Goal: Information Seeking & Learning: Find specific fact

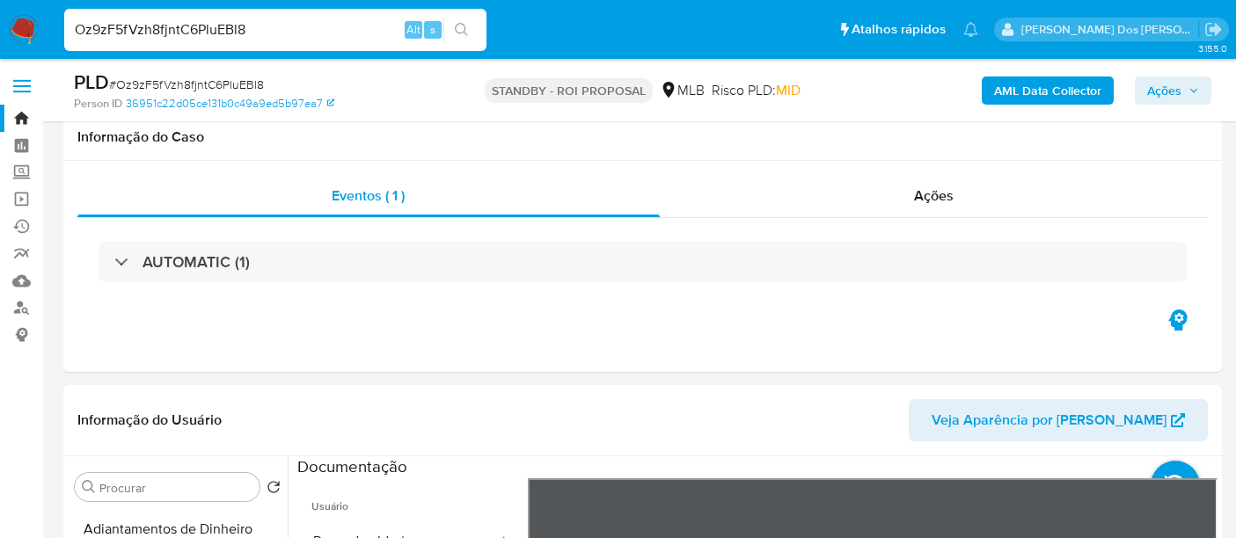
select select "10"
click at [238, 36] on input "Oz9zF5fVzh8fjntC6PluEBl8" at bounding box center [275, 29] width 422 height 23
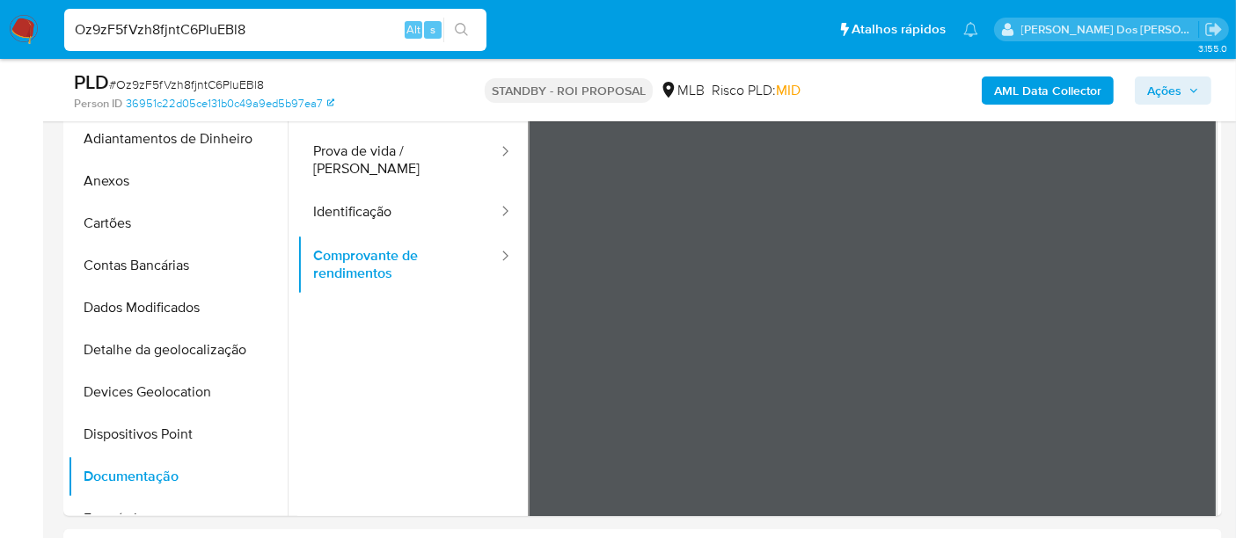
scroll to position [98, 0]
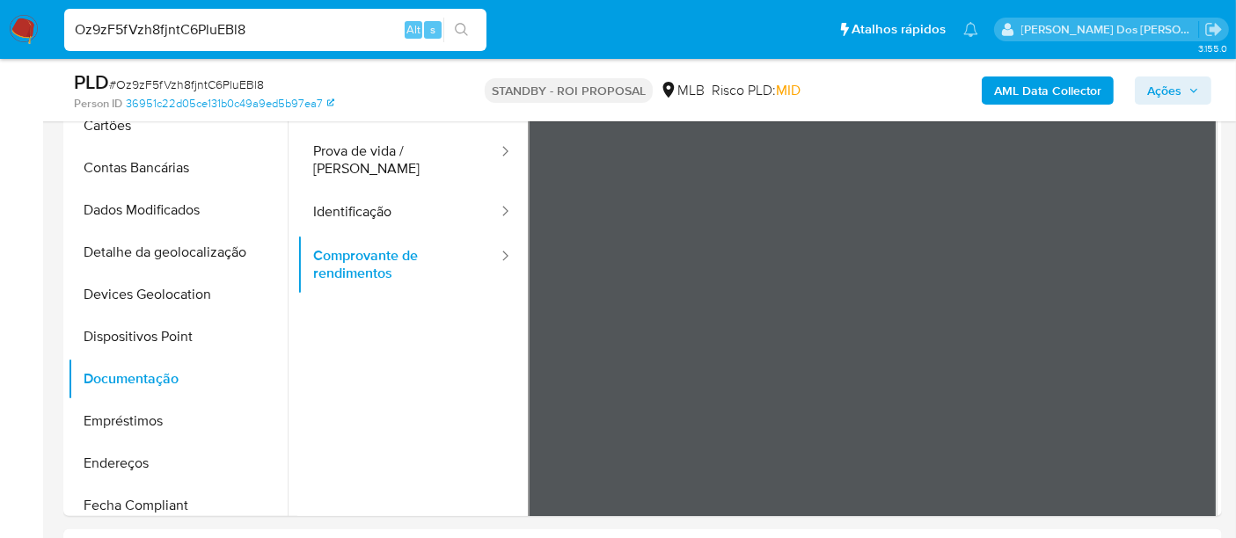
click at [238, 36] on input "Oz9zF5fVzh8fjntC6PluEBl8" at bounding box center [275, 29] width 422 height 23
type input "Az6arJ4BkwbhglW2oTiaapbd"
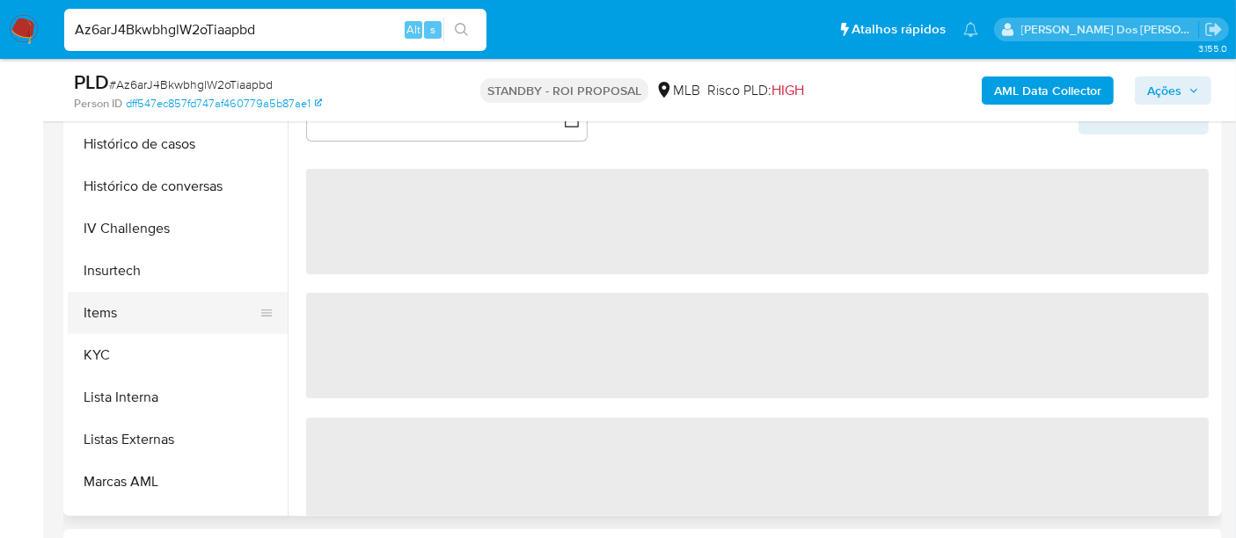
scroll to position [684, 0]
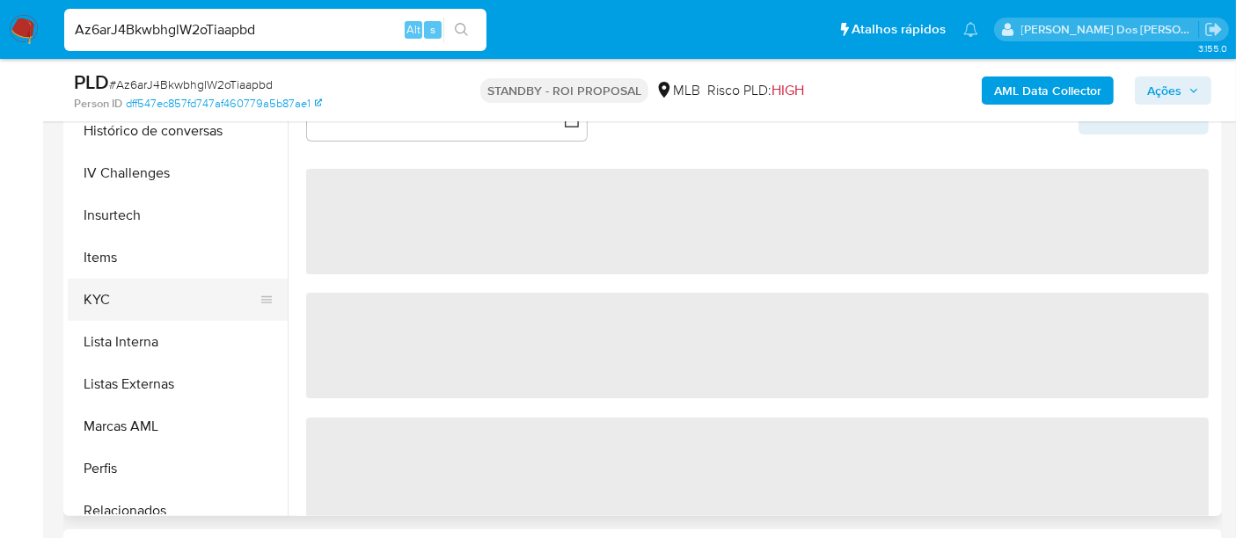
select select "10"
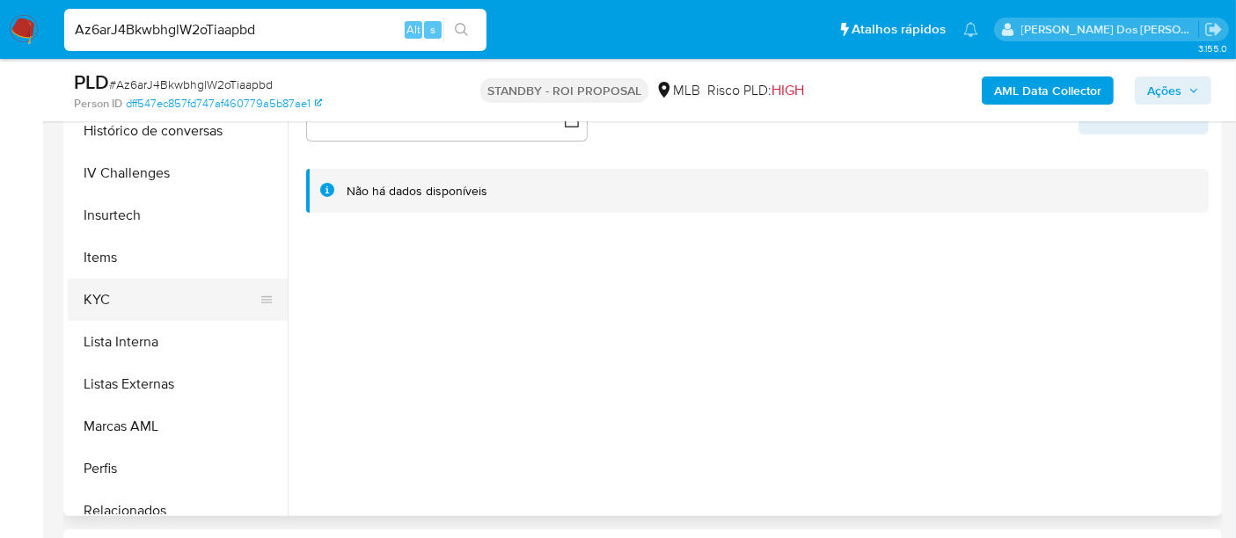
click at [107, 297] on button "KYC" at bounding box center [171, 300] width 206 height 42
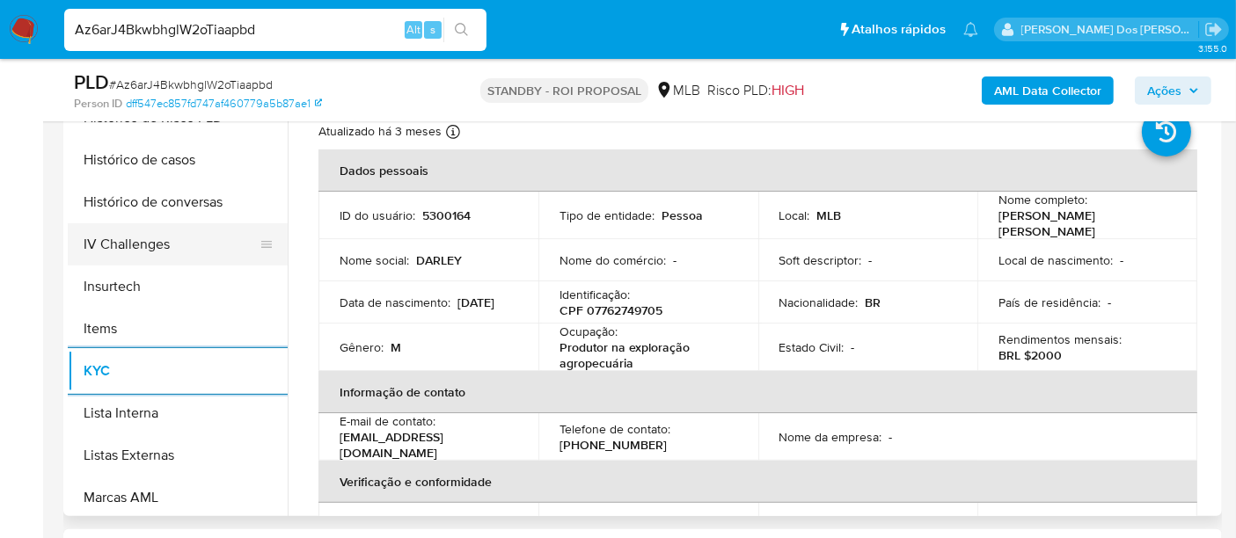
scroll to position [488, 0]
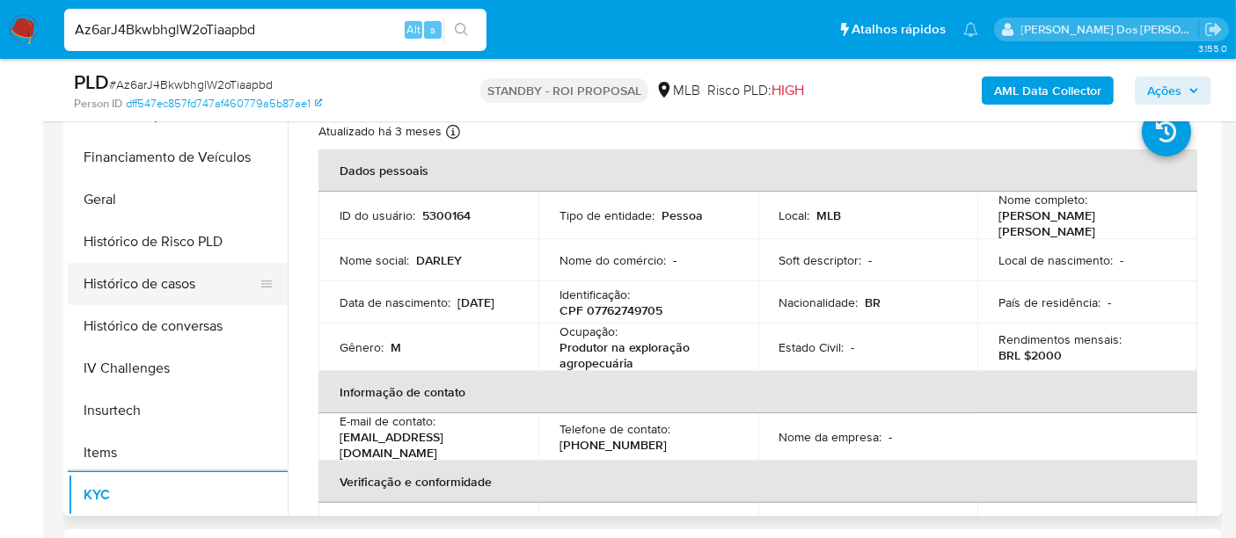
click at [168, 299] on button "Histórico de casos" at bounding box center [171, 284] width 206 height 42
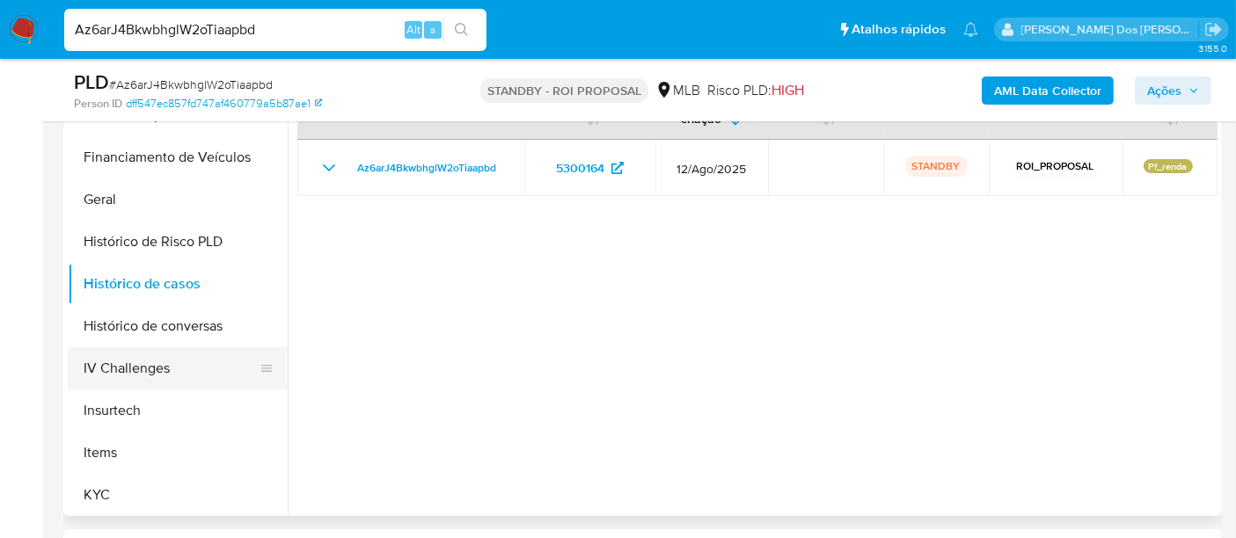
scroll to position [195, 0]
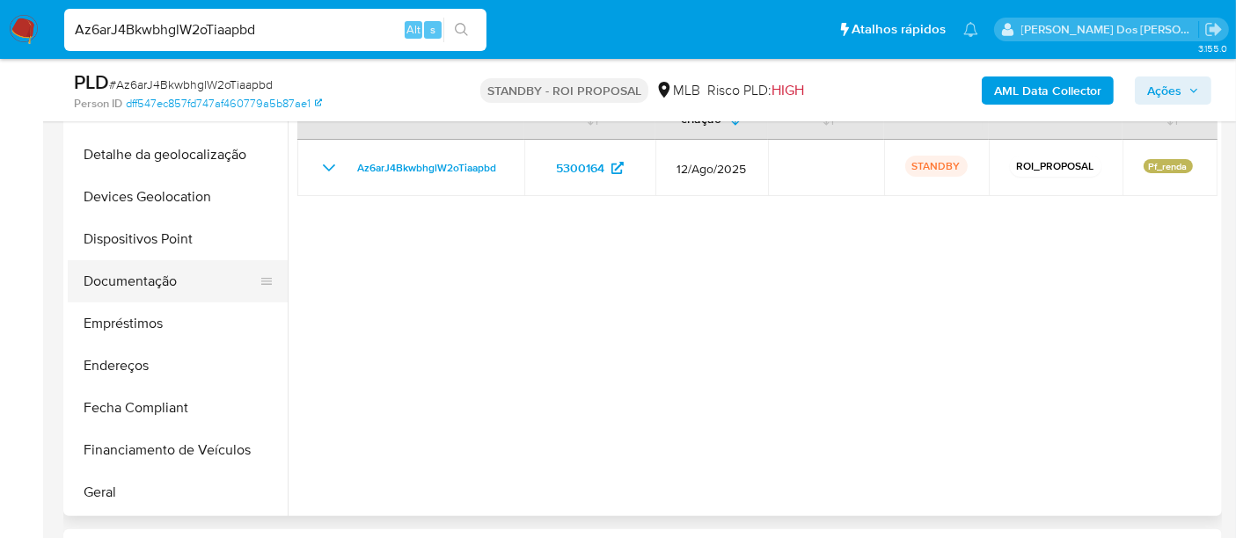
click at [145, 288] on button "Documentação" at bounding box center [171, 281] width 206 height 42
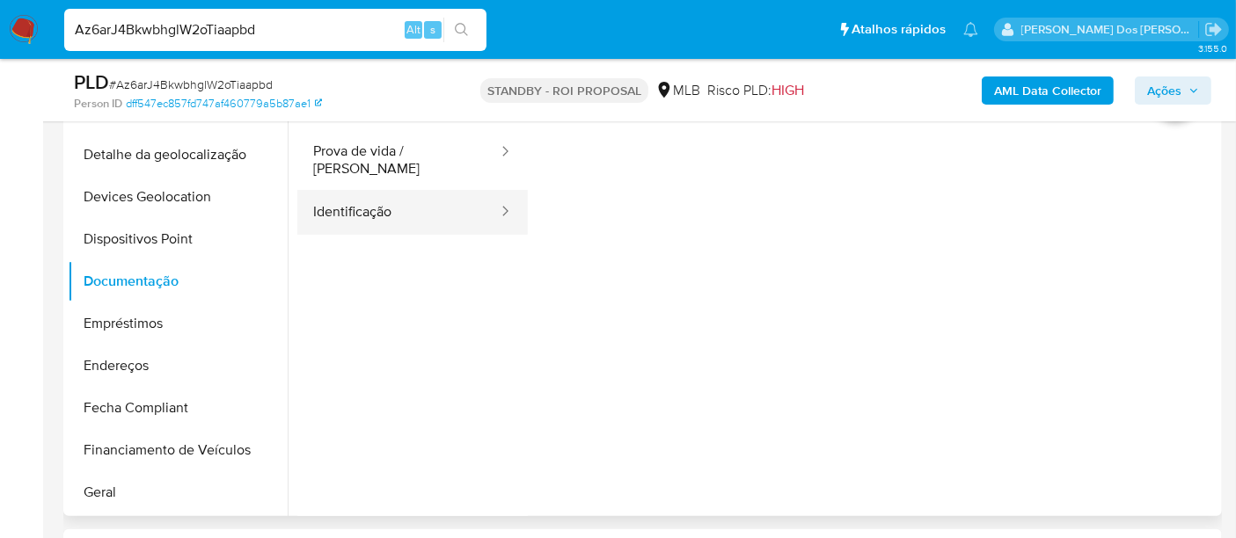
click at [371, 204] on button "Identificação" at bounding box center [398, 212] width 202 height 45
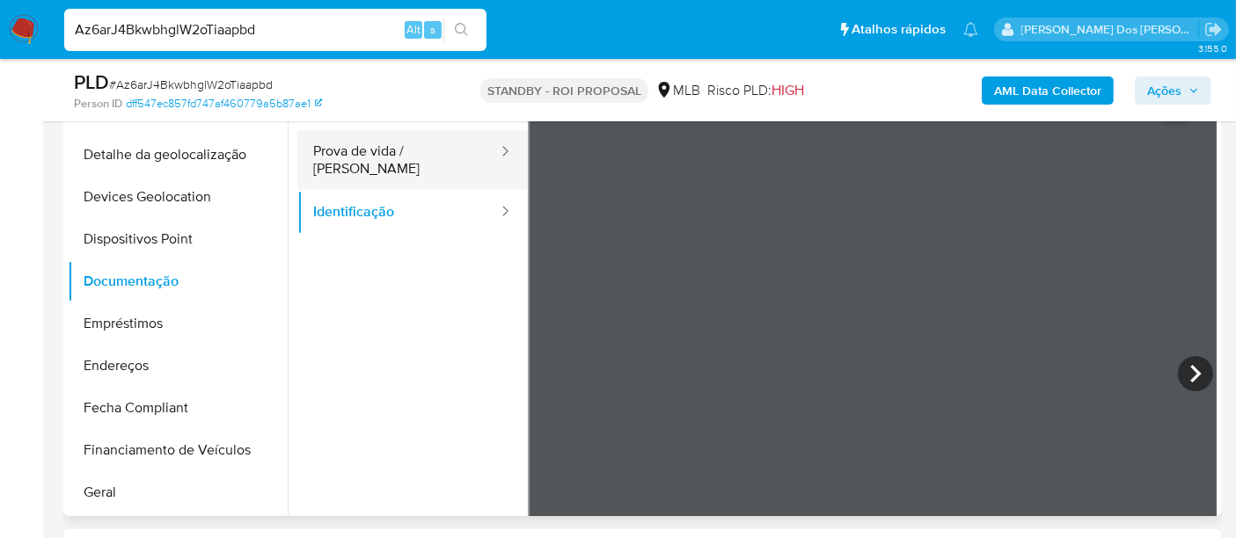
click at [435, 157] on button "Prova de vida / Selfie" at bounding box center [398, 160] width 202 height 60
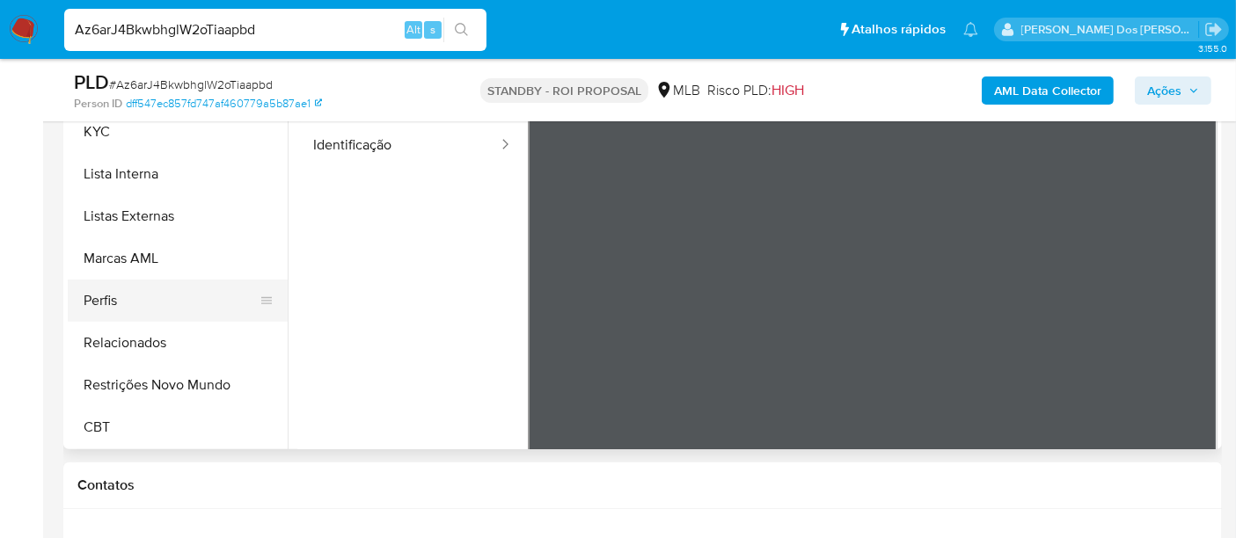
scroll to position [488, 0]
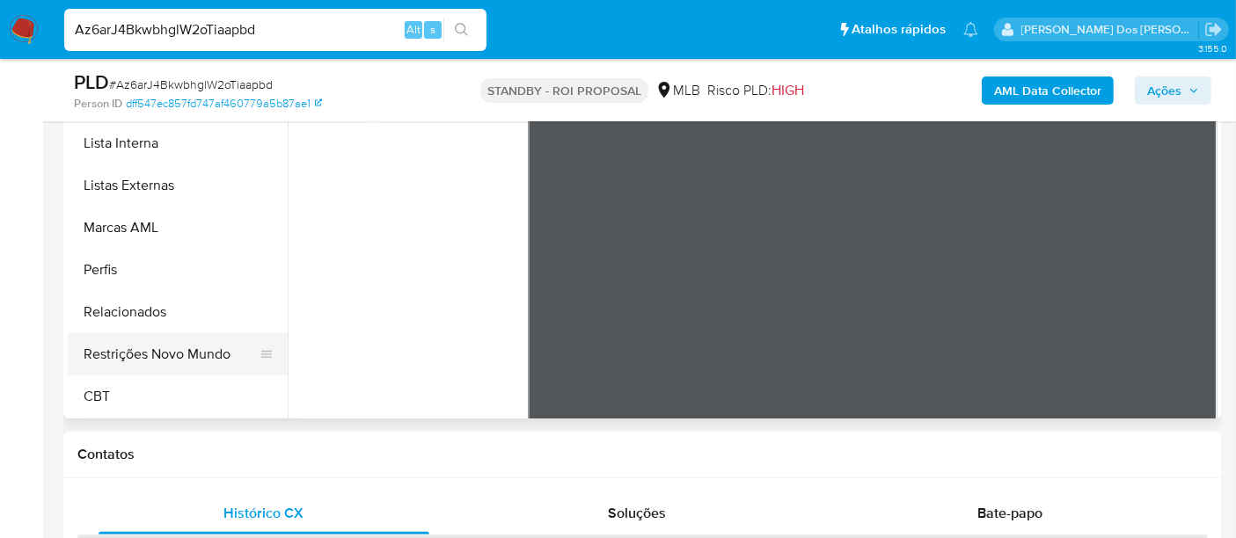
click at [150, 345] on button "Restrições Novo Mundo" at bounding box center [171, 354] width 206 height 42
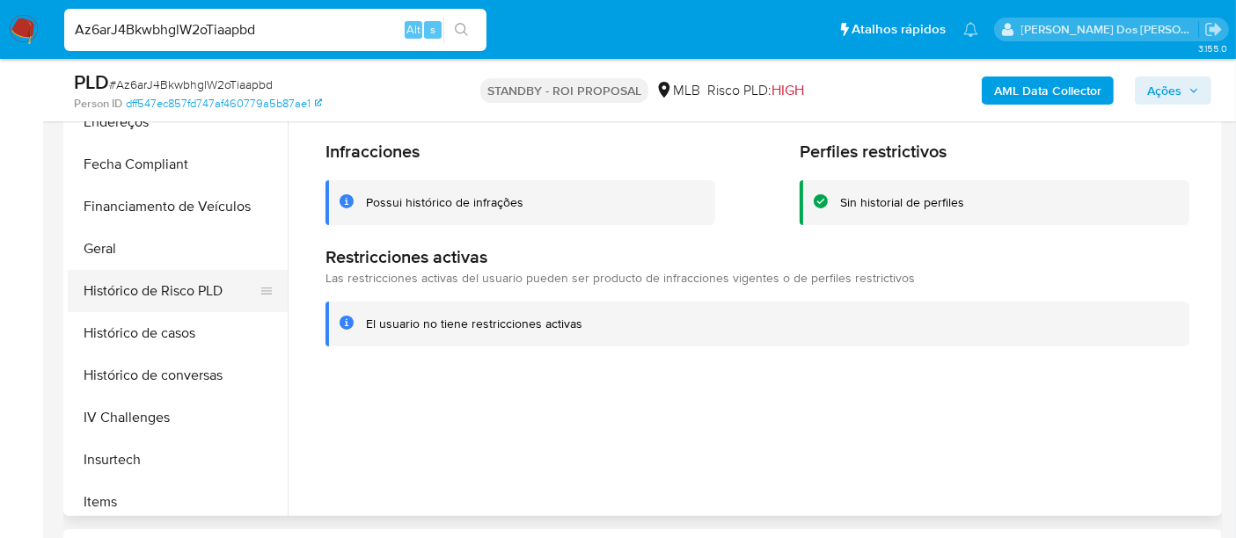
scroll to position [394, 0]
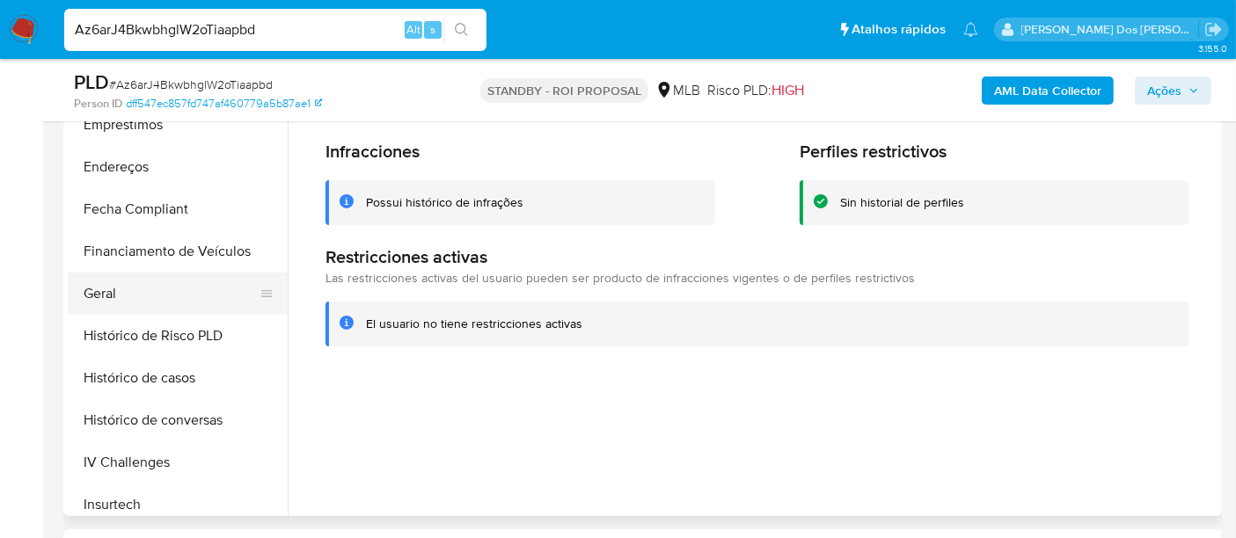
click at [113, 300] on button "Geral" at bounding box center [171, 294] width 206 height 42
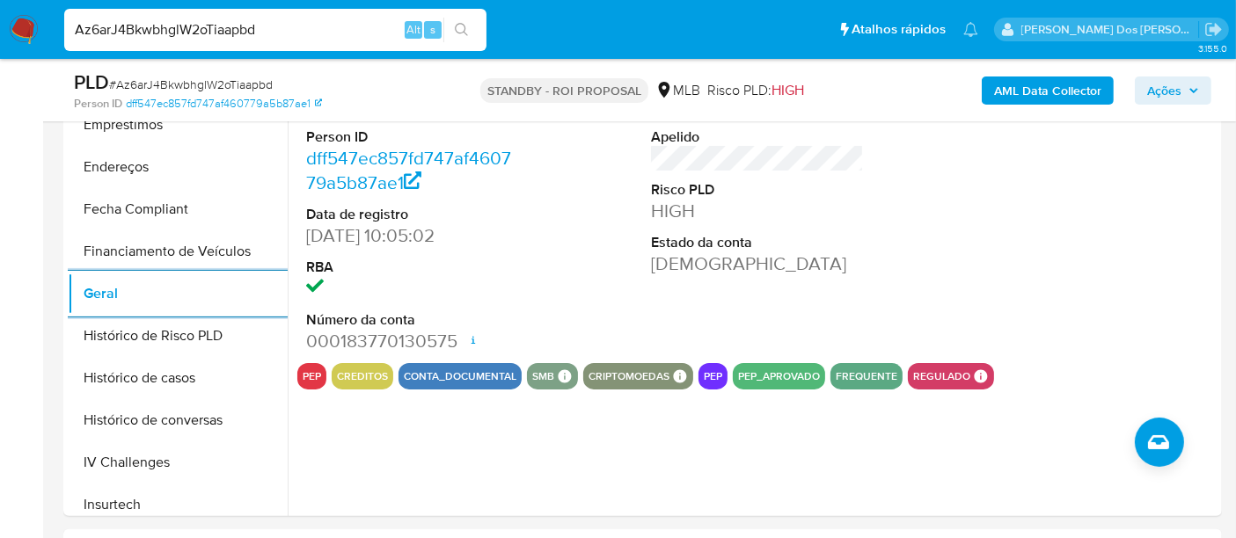
click at [233, 28] on input "Az6arJ4BkwbhglW2oTiaapbd" at bounding box center [275, 29] width 422 height 23
paste input "SjaNUra4dvHbfIka4wEmUhr3"
type input "SjaNUra4dvHbfIka4wEmUhr3"
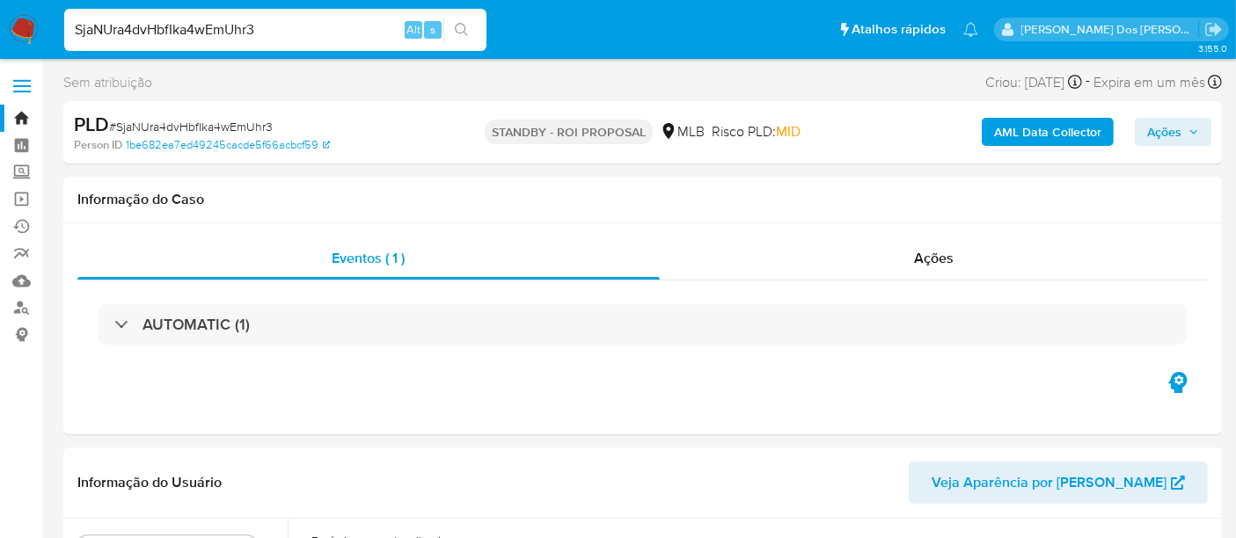
select select "10"
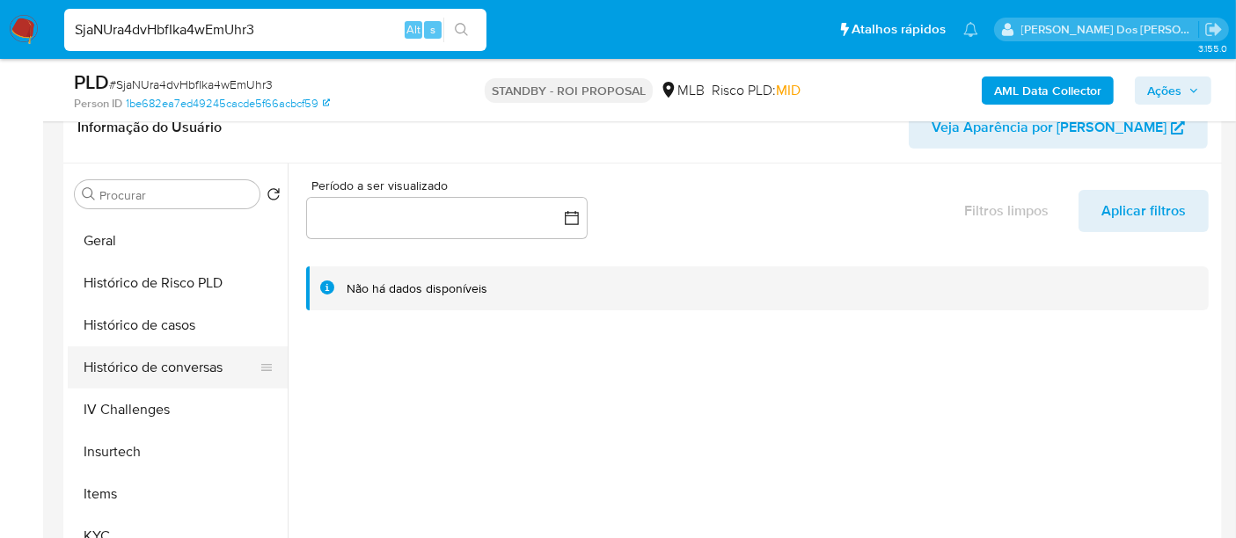
scroll to position [586, 0]
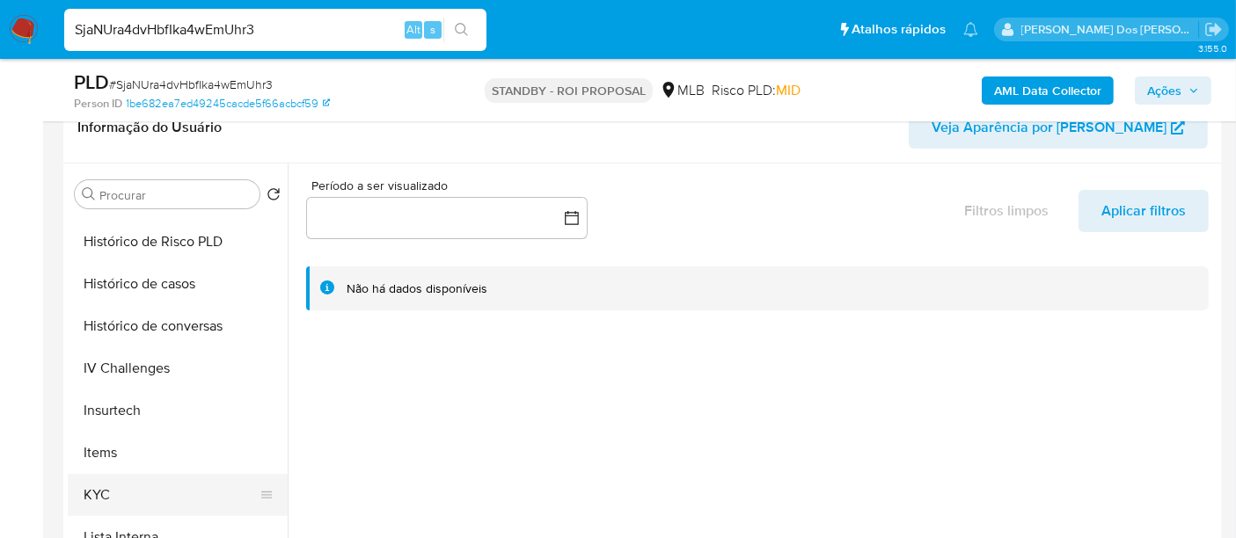
click at [95, 496] on button "KYC" at bounding box center [171, 495] width 206 height 42
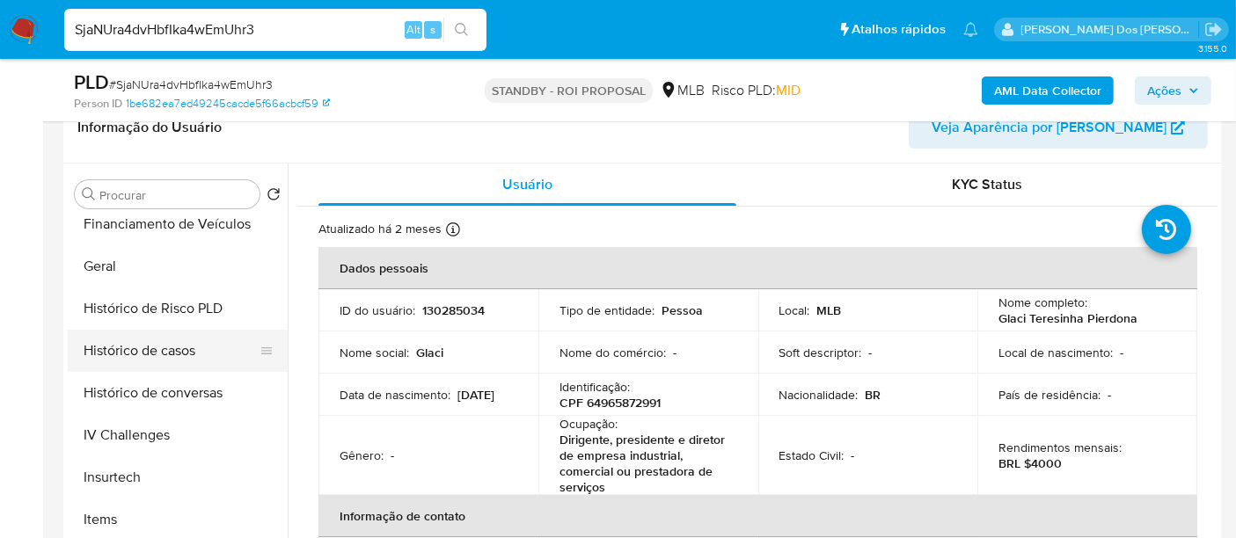
scroll to position [488, 0]
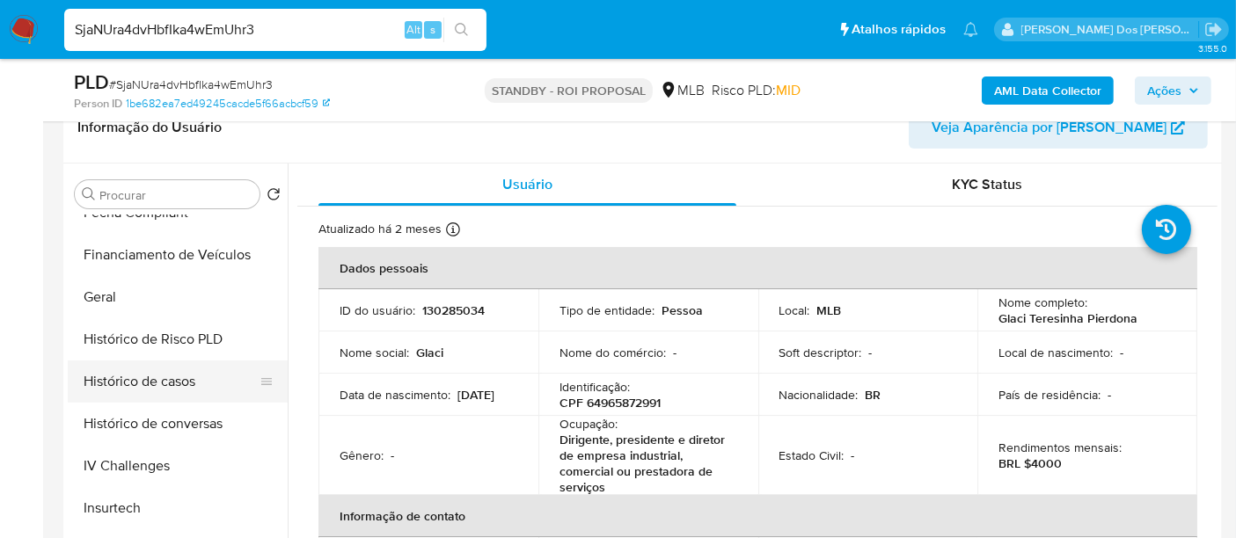
click at [186, 385] on button "Histórico de casos" at bounding box center [171, 382] width 206 height 42
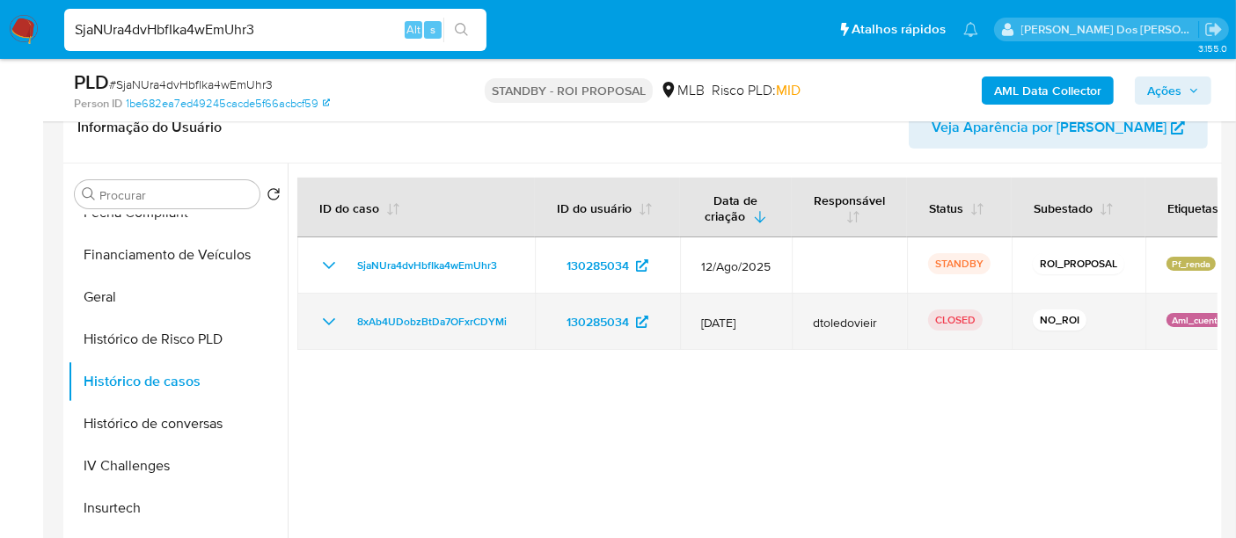
click at [325, 312] on icon "Mostrar/Ocultar" at bounding box center [329, 321] width 21 height 21
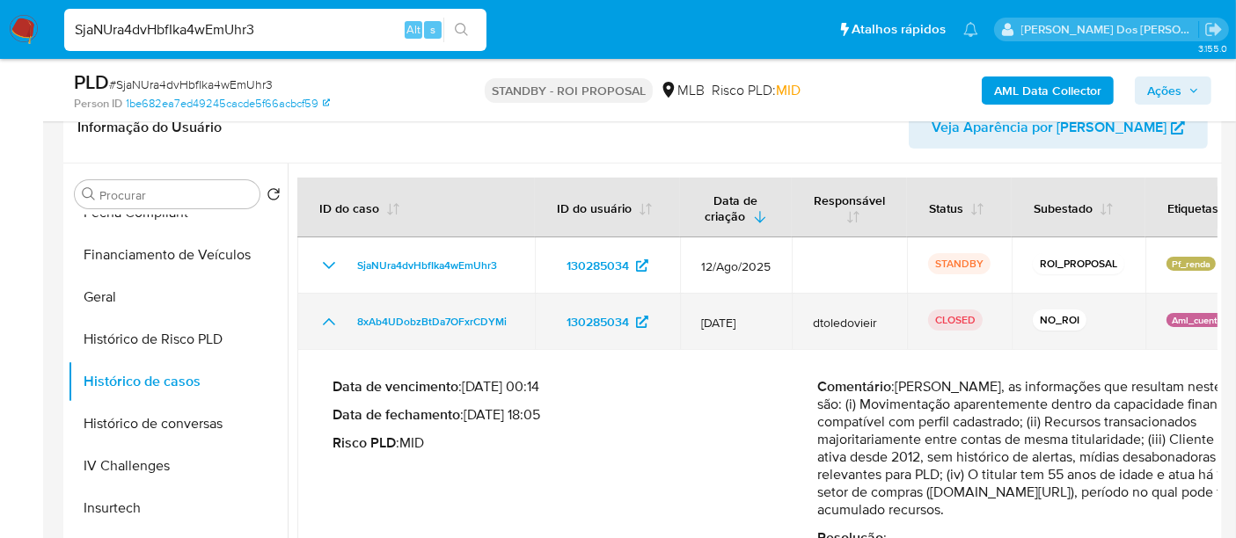
click at [326, 313] on icon "Mostrar/Ocultar" at bounding box center [329, 321] width 21 height 21
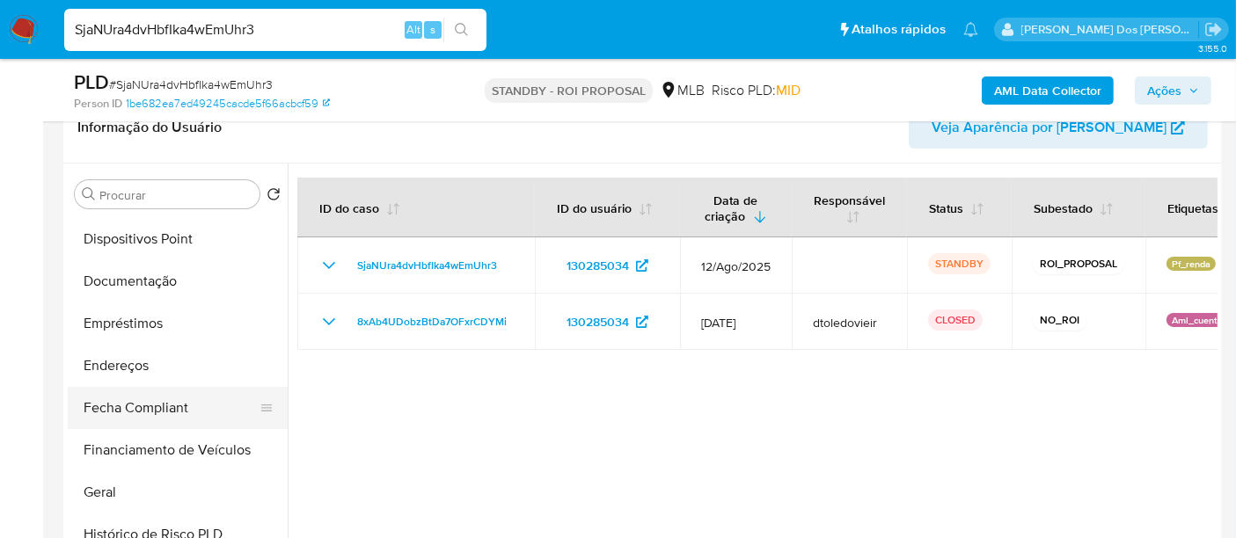
scroll to position [0, 0]
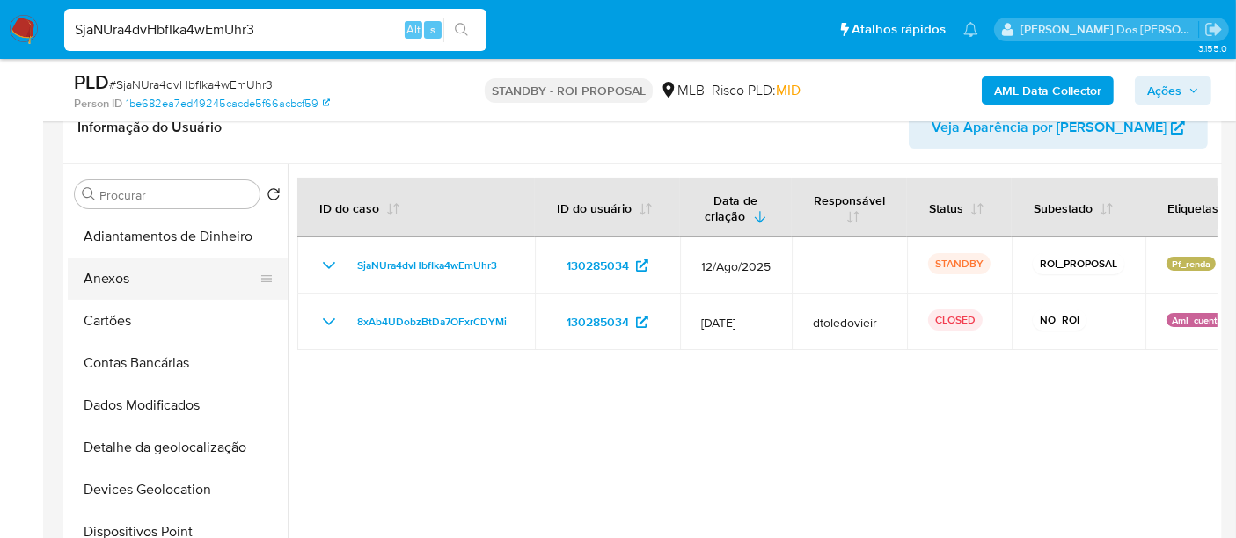
click at [119, 278] on button "Anexos" at bounding box center [171, 279] width 206 height 42
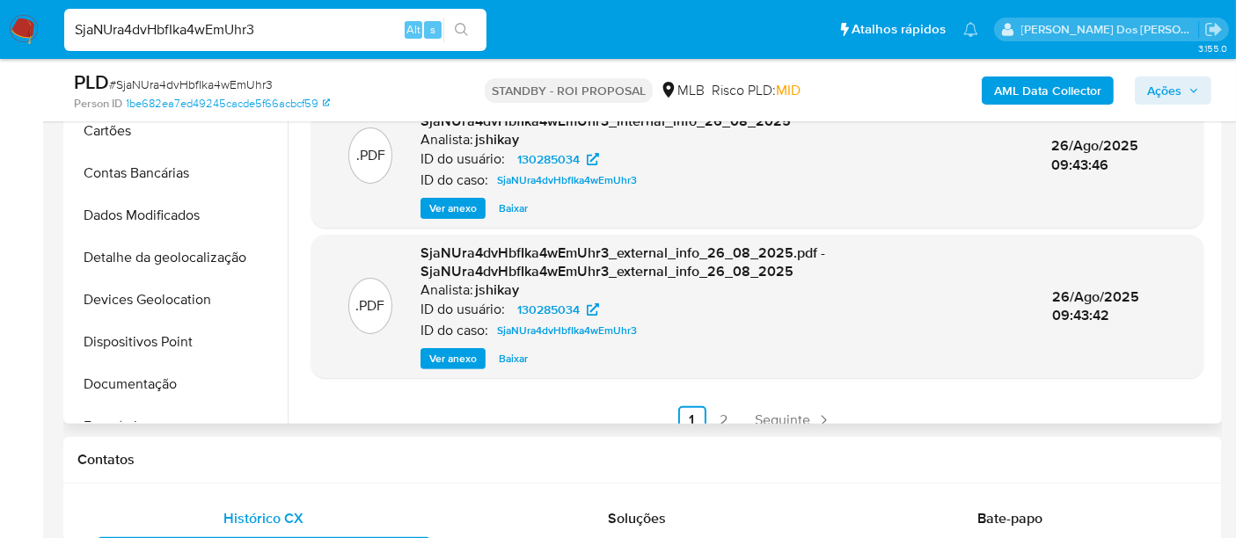
scroll to position [488, 0]
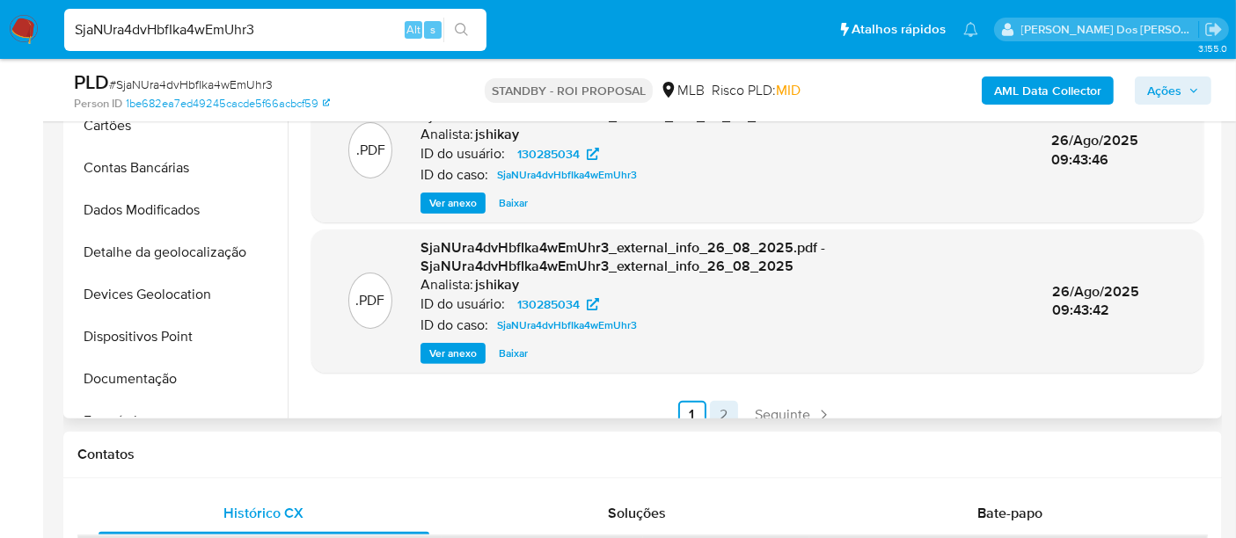
click at [720, 401] on link "2" at bounding box center [724, 415] width 28 height 28
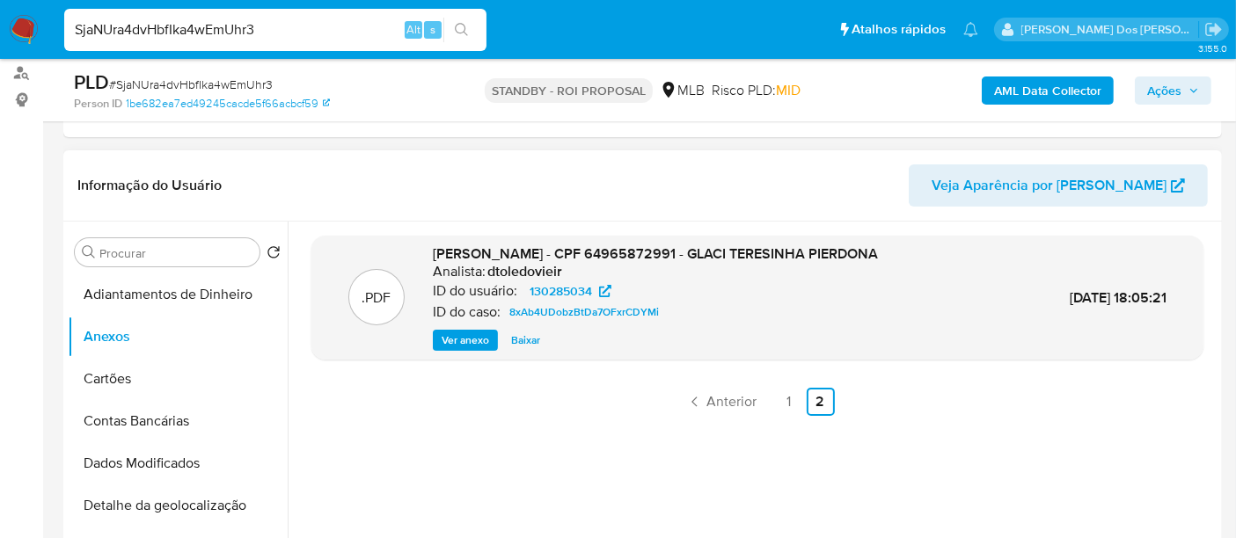
scroll to position [195, 0]
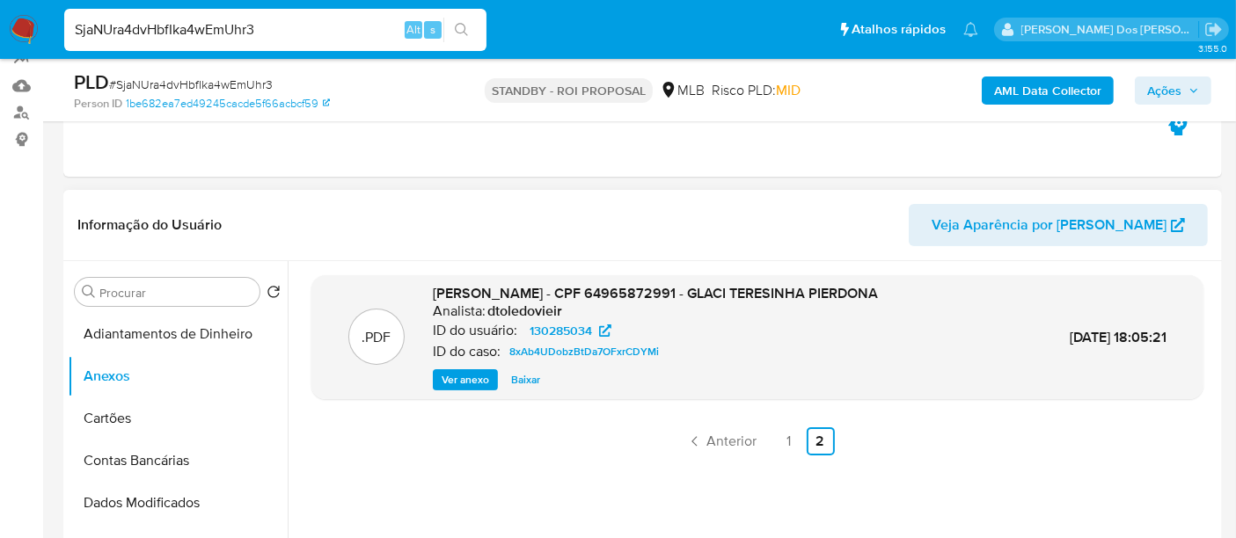
click at [454, 372] on span "Ver anexo" at bounding box center [466, 380] width 48 height 18
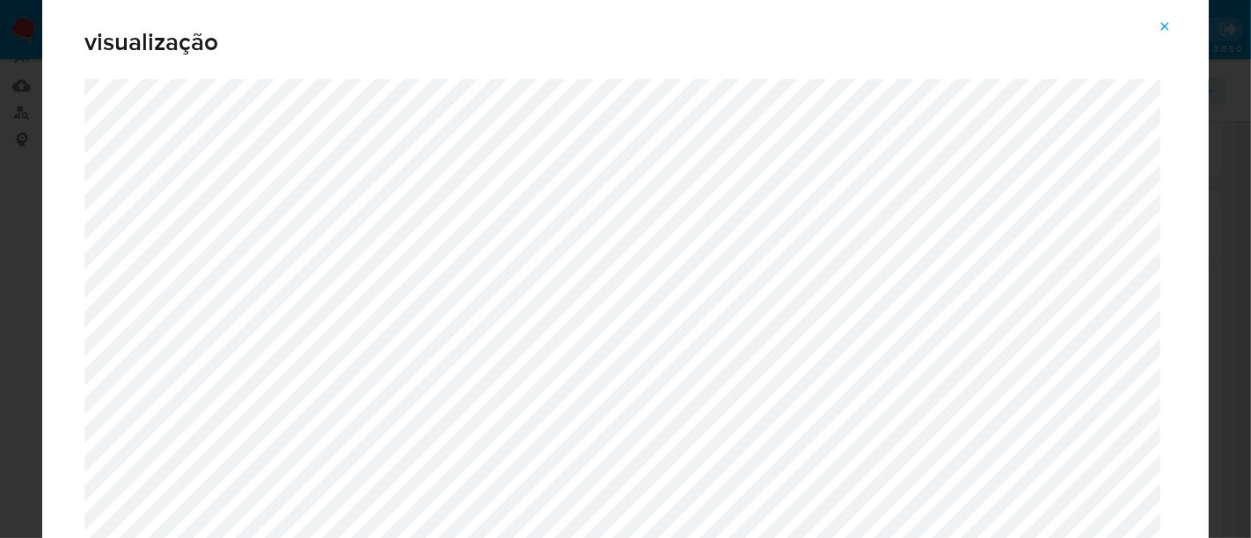
click at [1161, 33] on icon "Attachment preview" at bounding box center [1165, 26] width 14 height 14
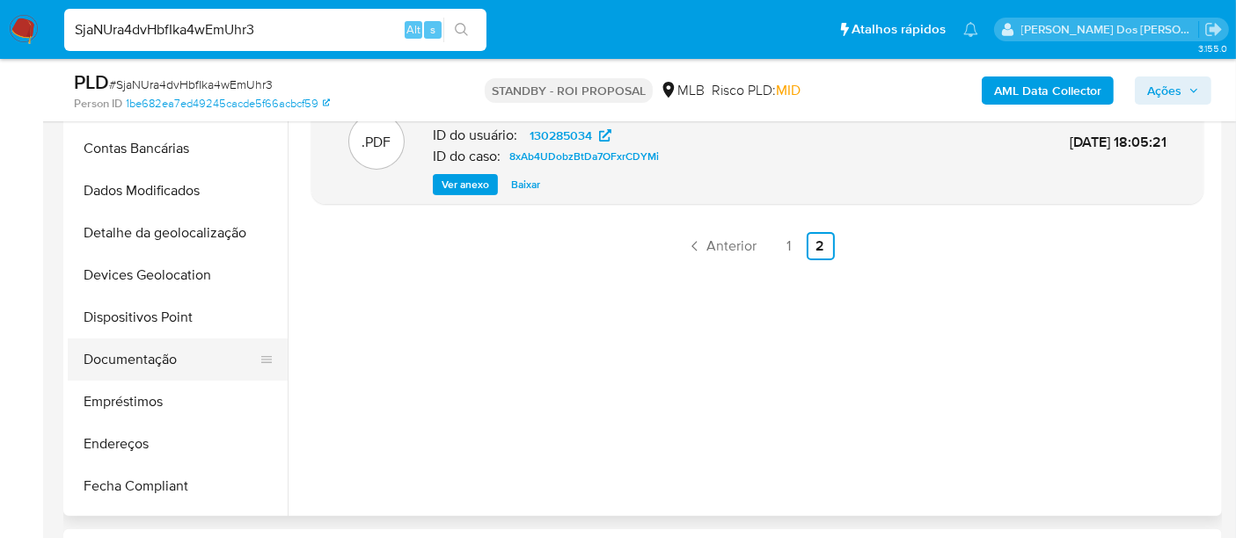
scroll to position [98, 0]
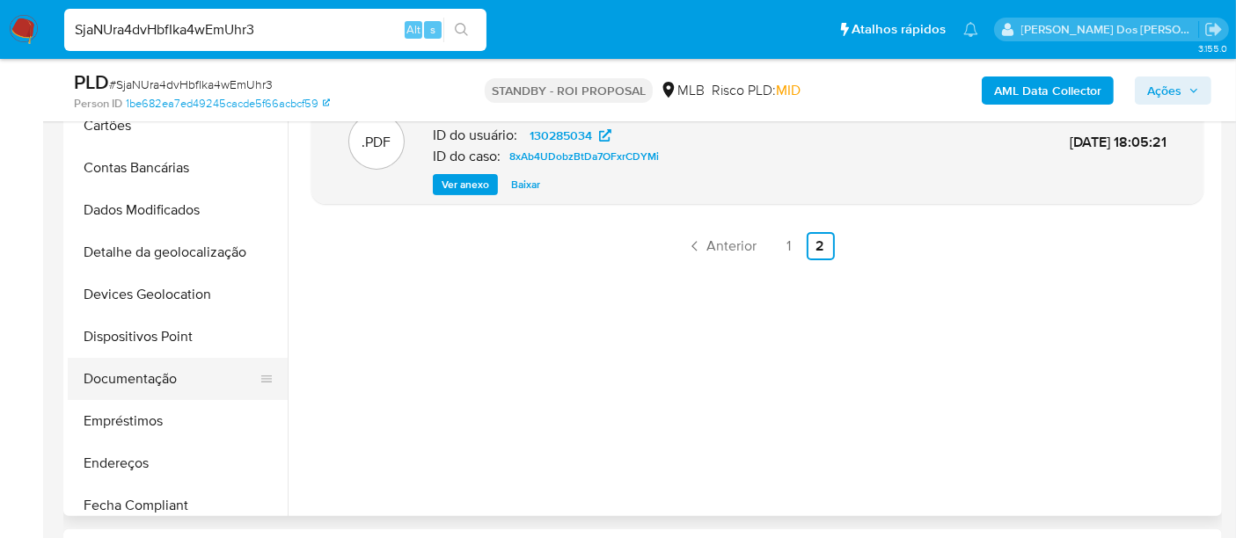
click at [156, 380] on button "Documentação" at bounding box center [171, 379] width 206 height 42
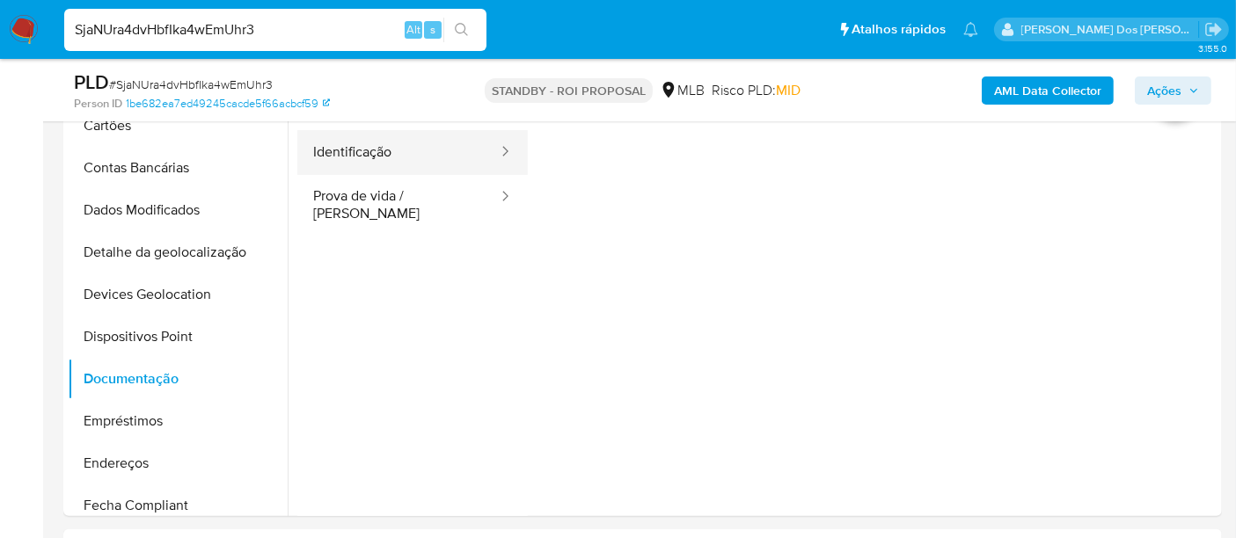
click at [370, 154] on button "Identificação" at bounding box center [398, 152] width 202 height 45
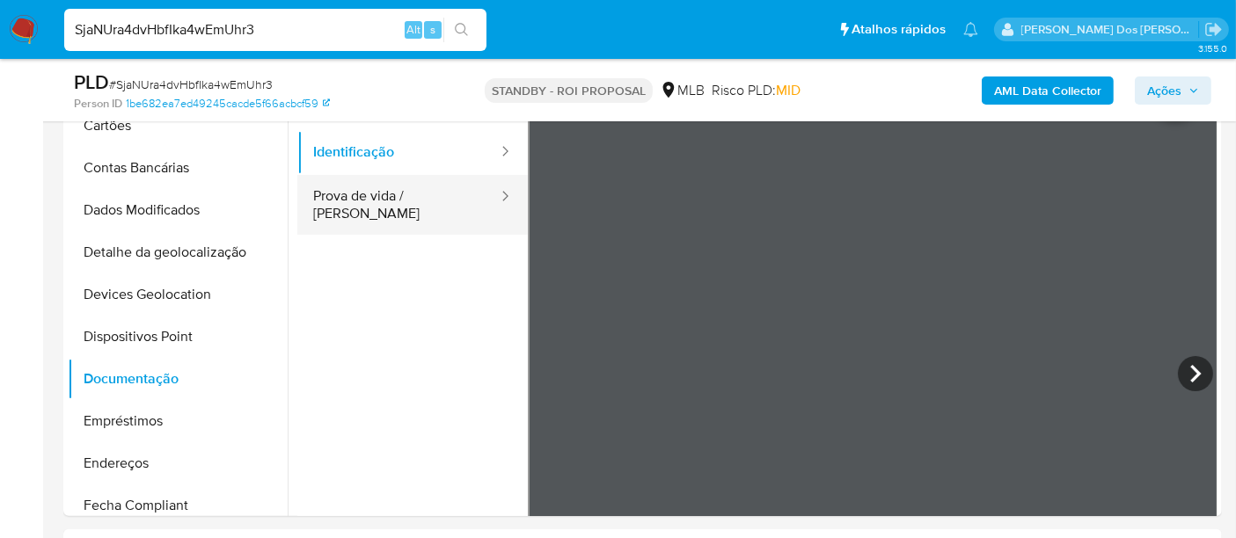
click at [424, 200] on button "Prova de vida / [PERSON_NAME]" at bounding box center [398, 205] width 202 height 60
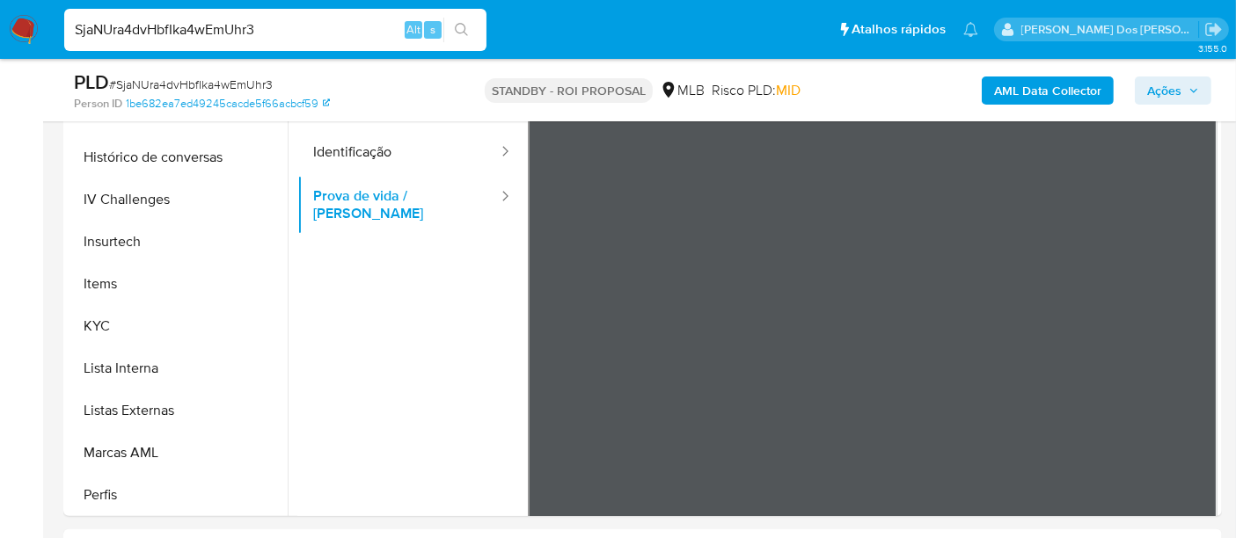
scroll to position [781, 0]
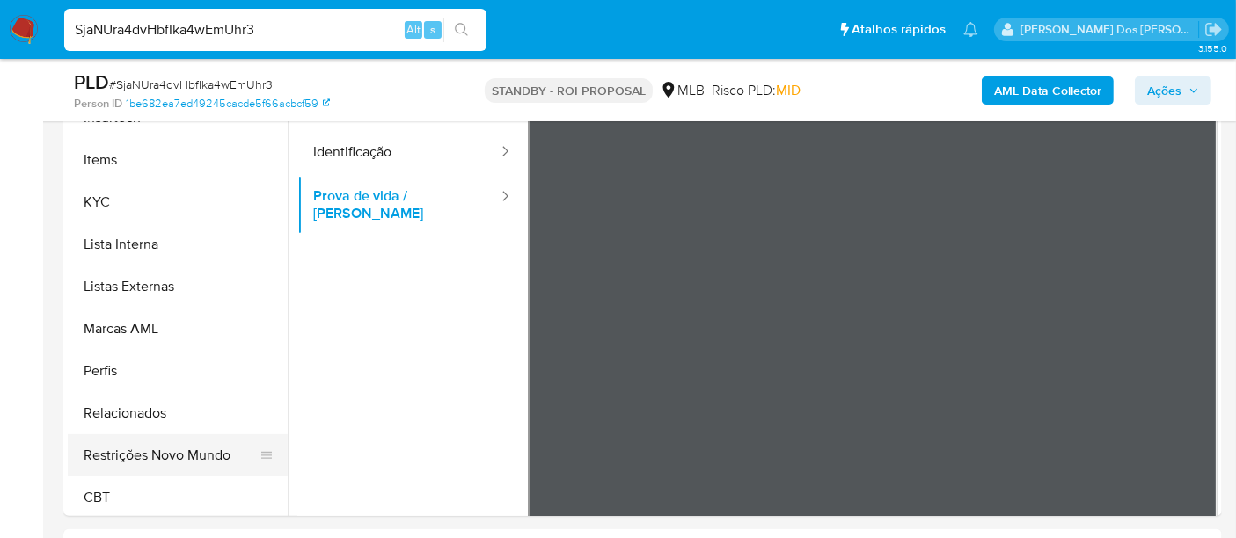
click at [186, 457] on button "Restrições Novo Mundo" at bounding box center [171, 456] width 206 height 42
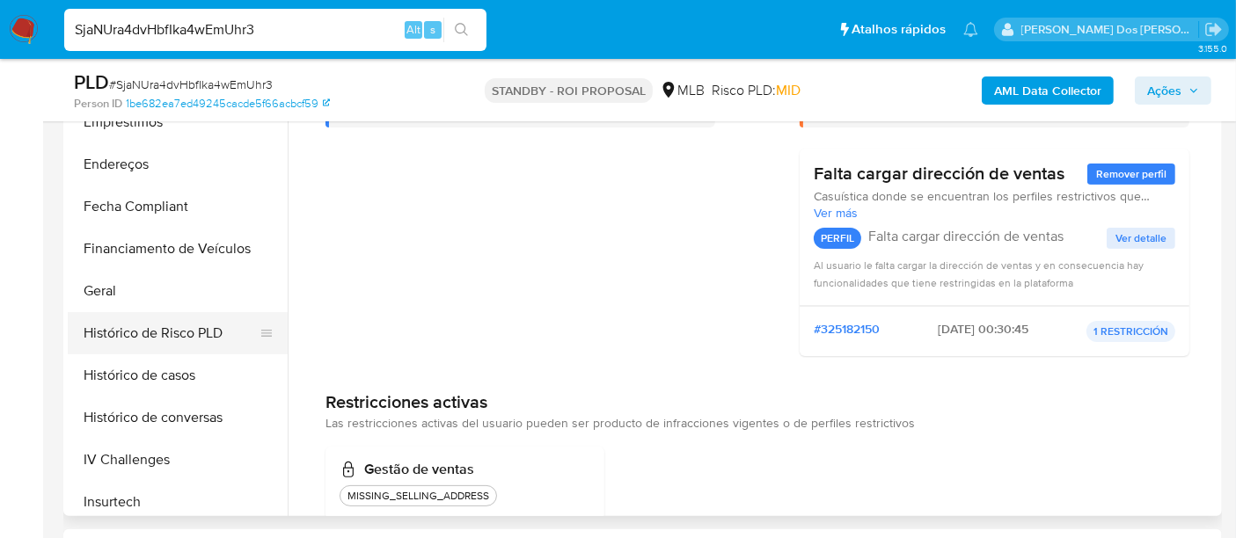
scroll to position [394, 0]
click at [110, 291] on button "Geral" at bounding box center [171, 294] width 206 height 42
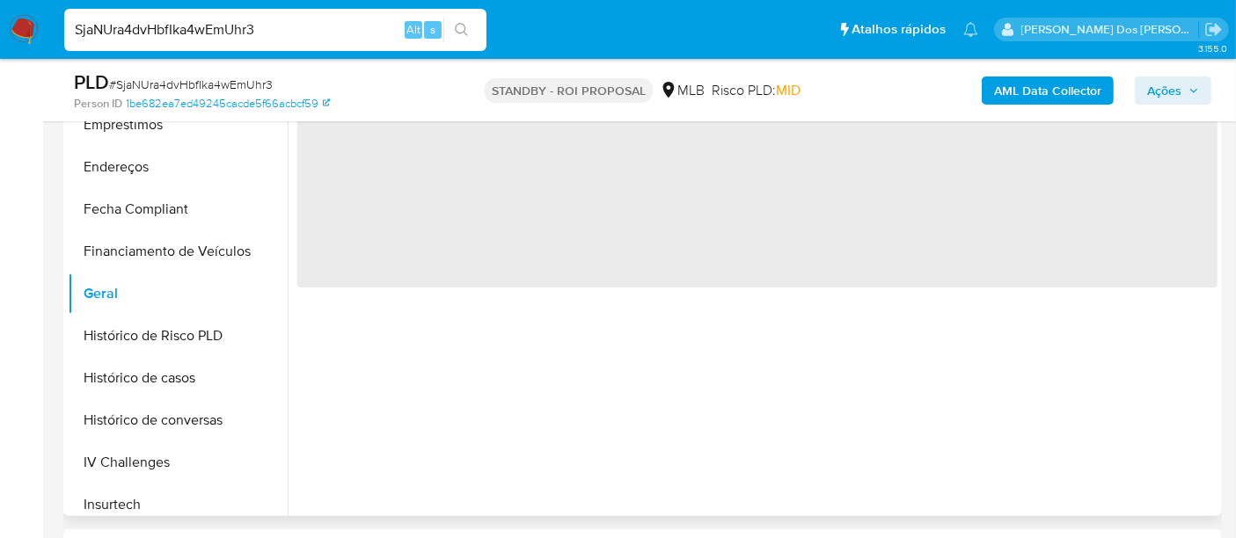
scroll to position [0, 0]
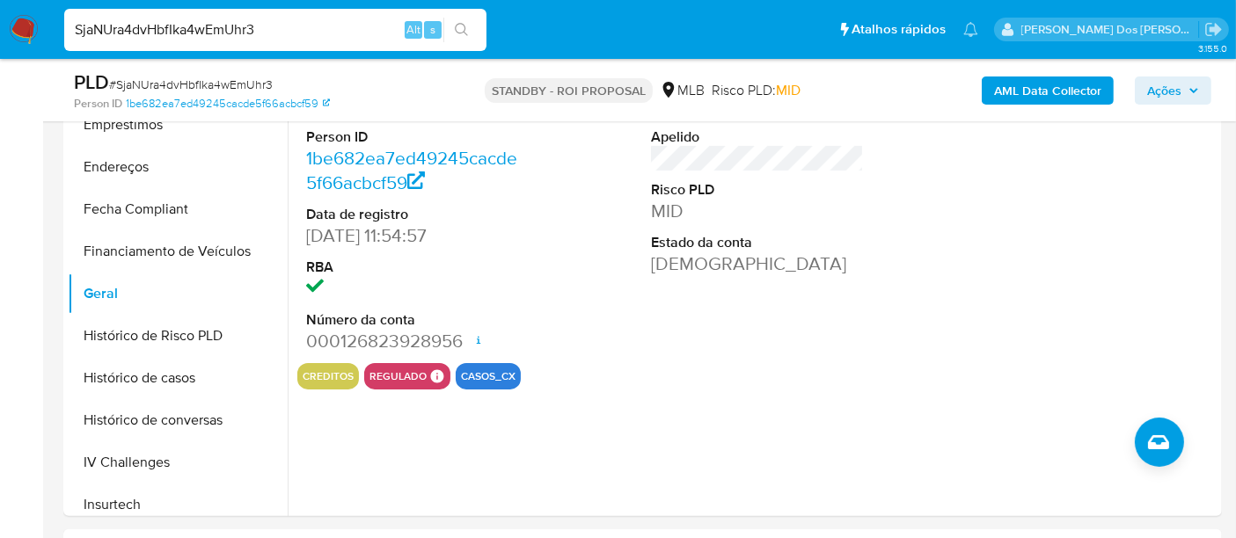
click at [301, 33] on input "SjaNUra4dvHbfIka4wEmUhr3" at bounding box center [275, 29] width 422 height 23
paste input "FfcbKH3TqPMtaXqOKqHftuOS"
type input "FfcbKH3TqPMtaXqOKqHftuOS"
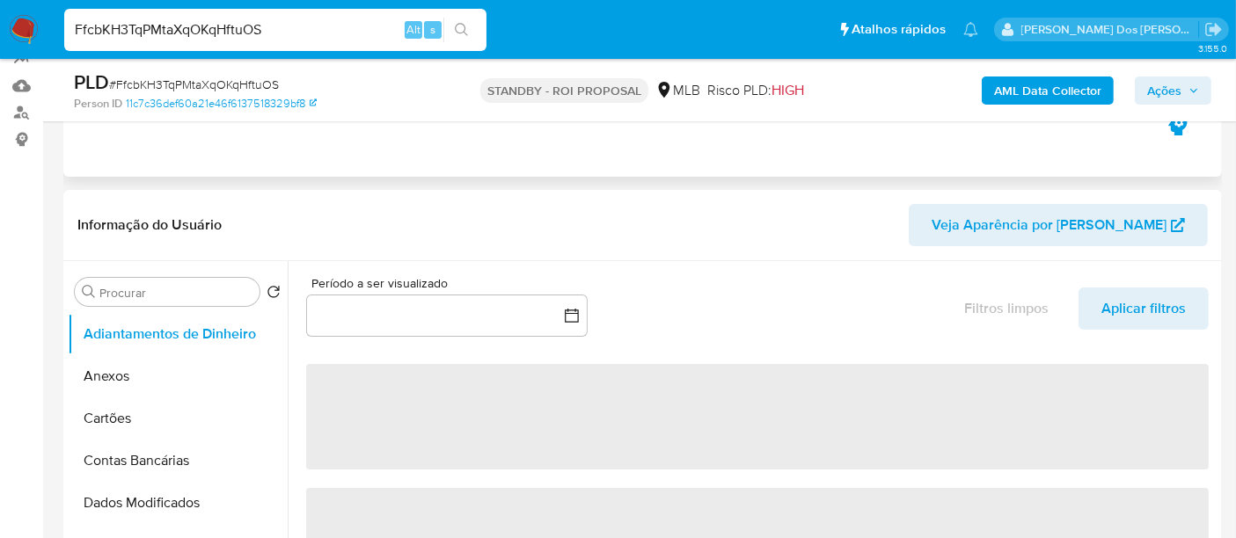
select select "10"
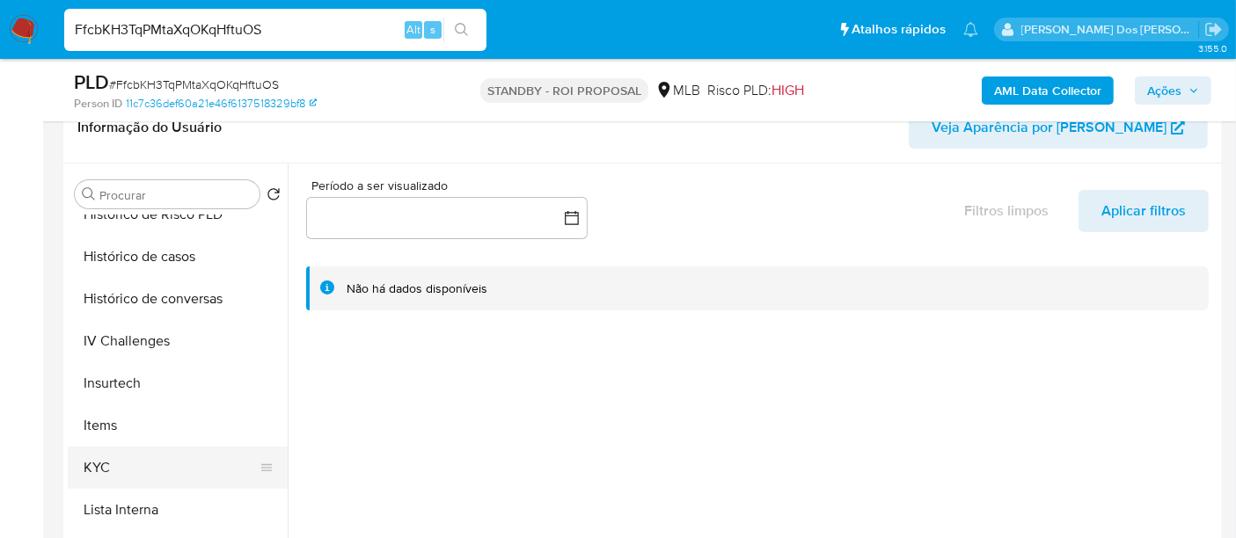
scroll to position [684, 0]
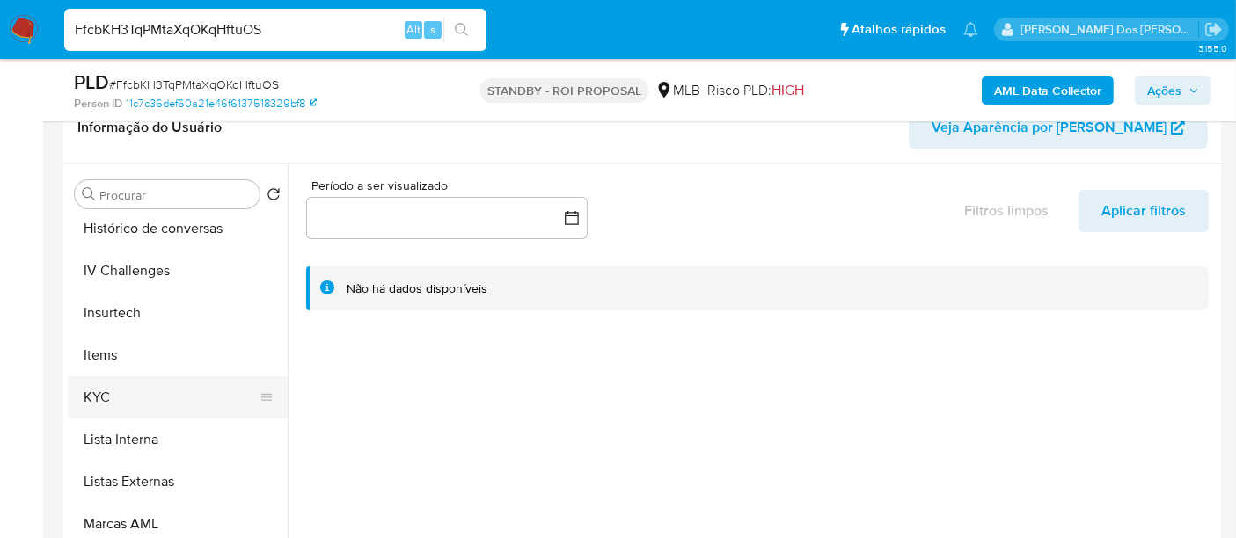
click at [106, 398] on button "KYC" at bounding box center [171, 398] width 206 height 42
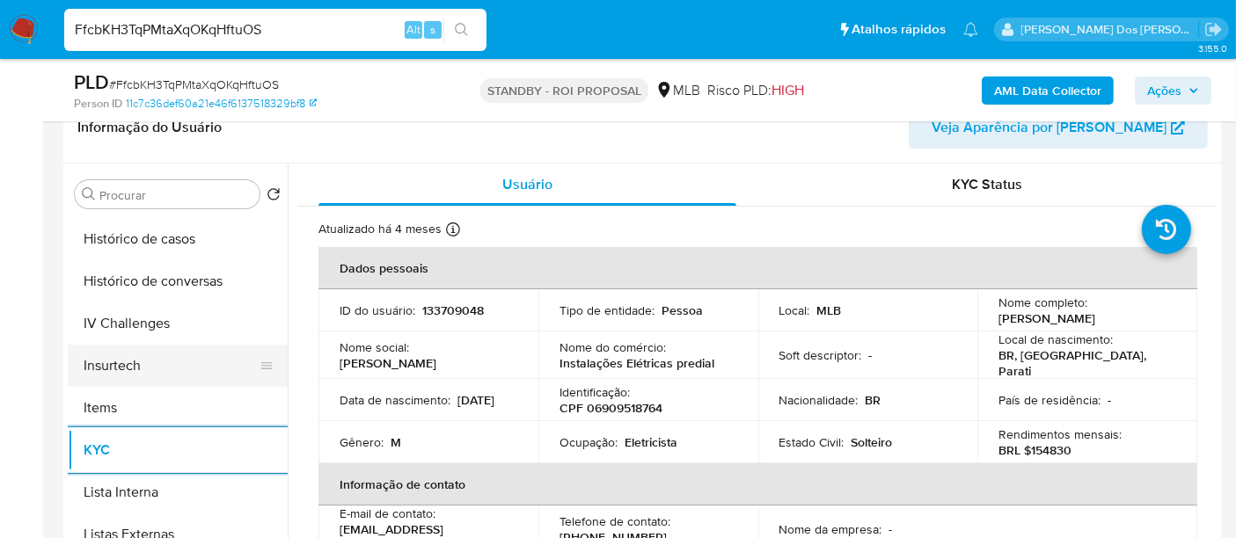
scroll to position [586, 0]
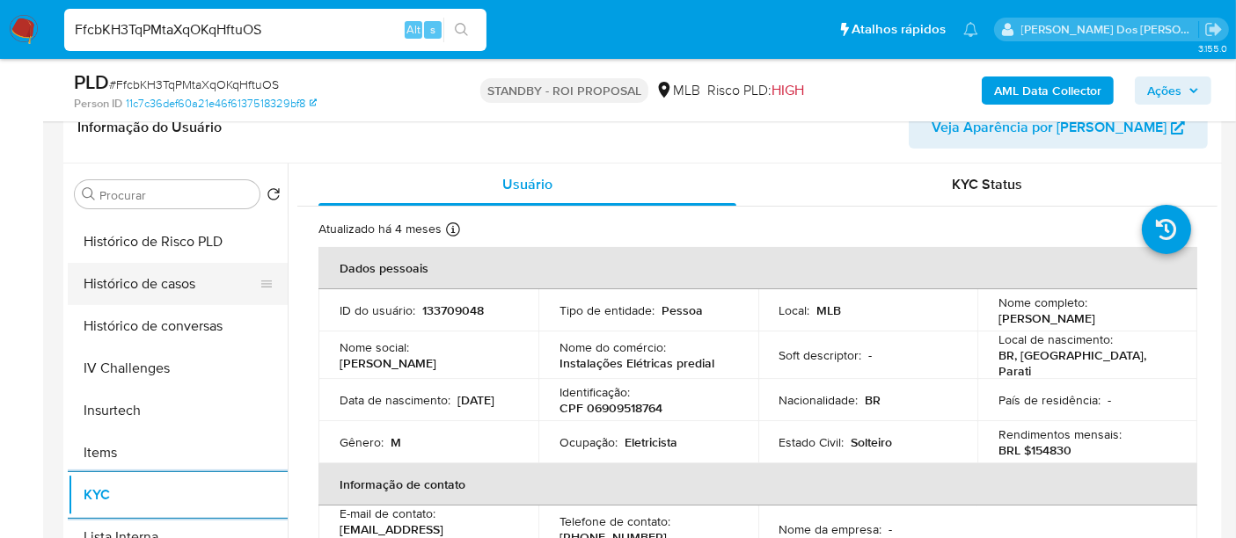
click at [169, 281] on button "Histórico de casos" at bounding box center [171, 284] width 206 height 42
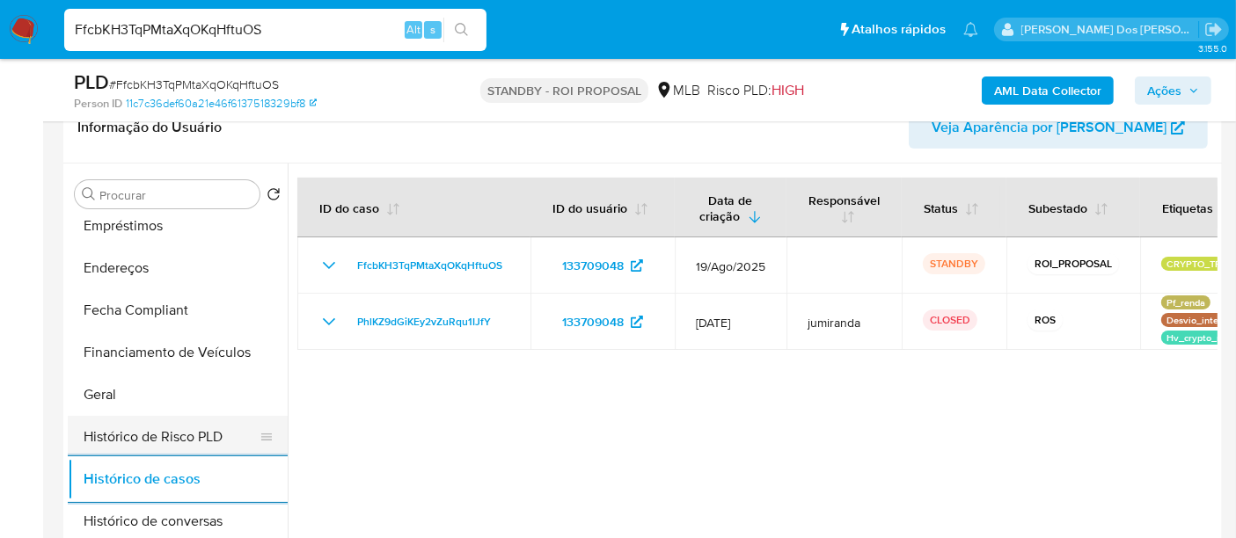
scroll to position [293, 0]
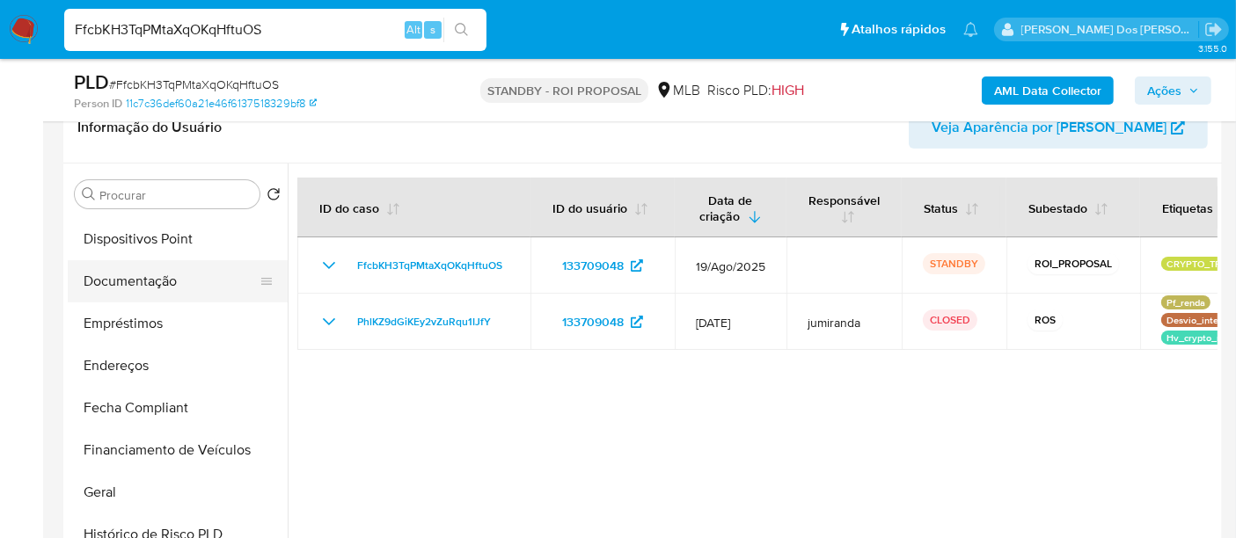
click at [157, 282] on button "Documentação" at bounding box center [171, 281] width 206 height 42
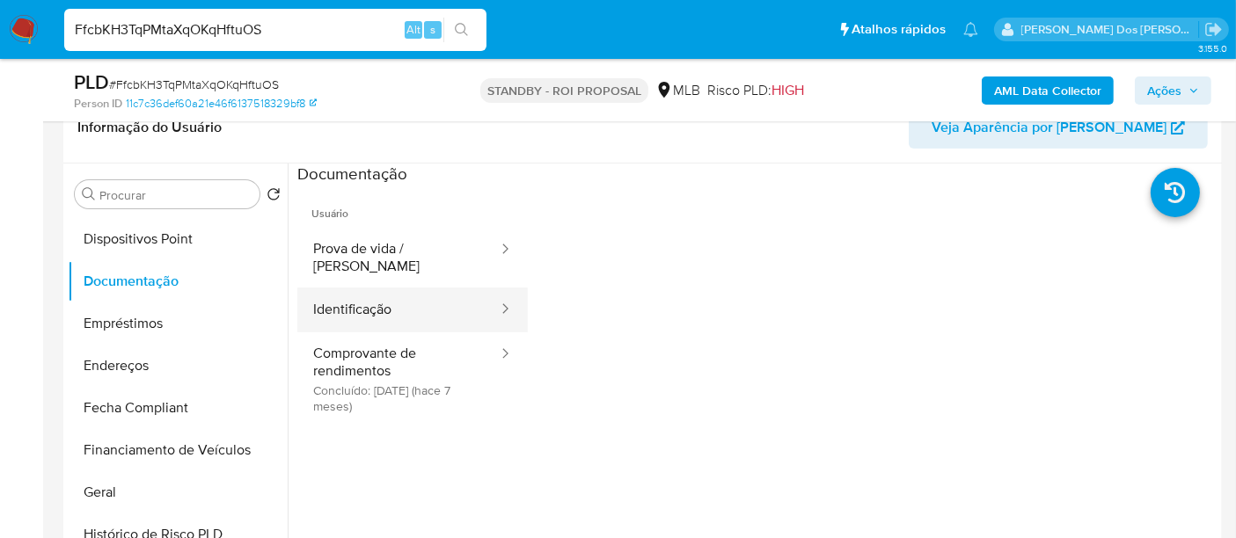
click at [370, 290] on button "Identificação" at bounding box center [398, 310] width 202 height 45
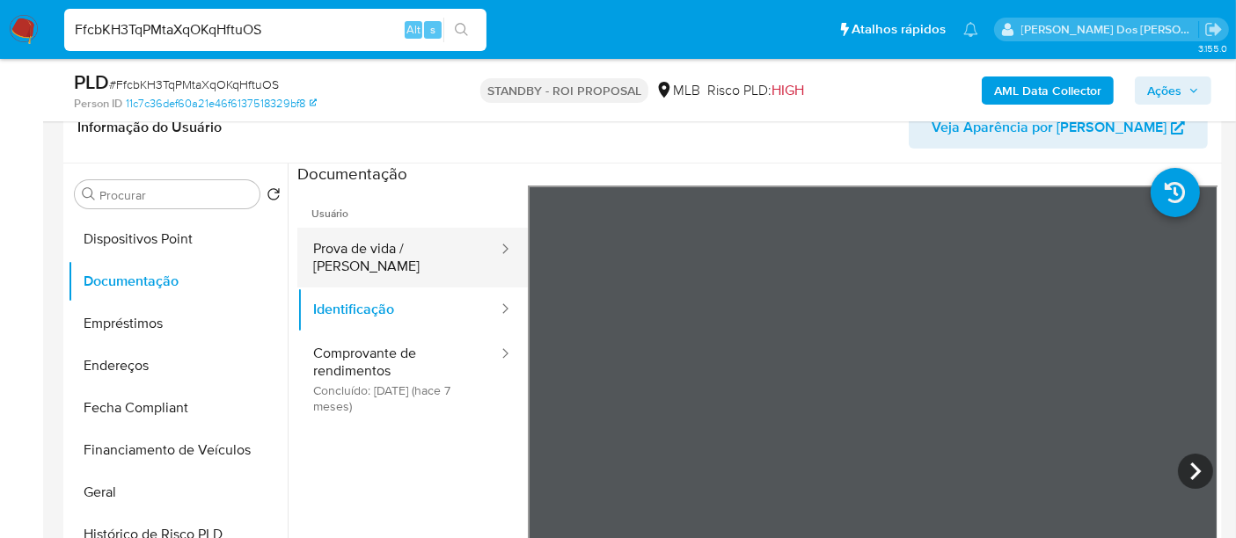
click at [402, 250] on button "Prova de vida / [PERSON_NAME]" at bounding box center [398, 258] width 202 height 60
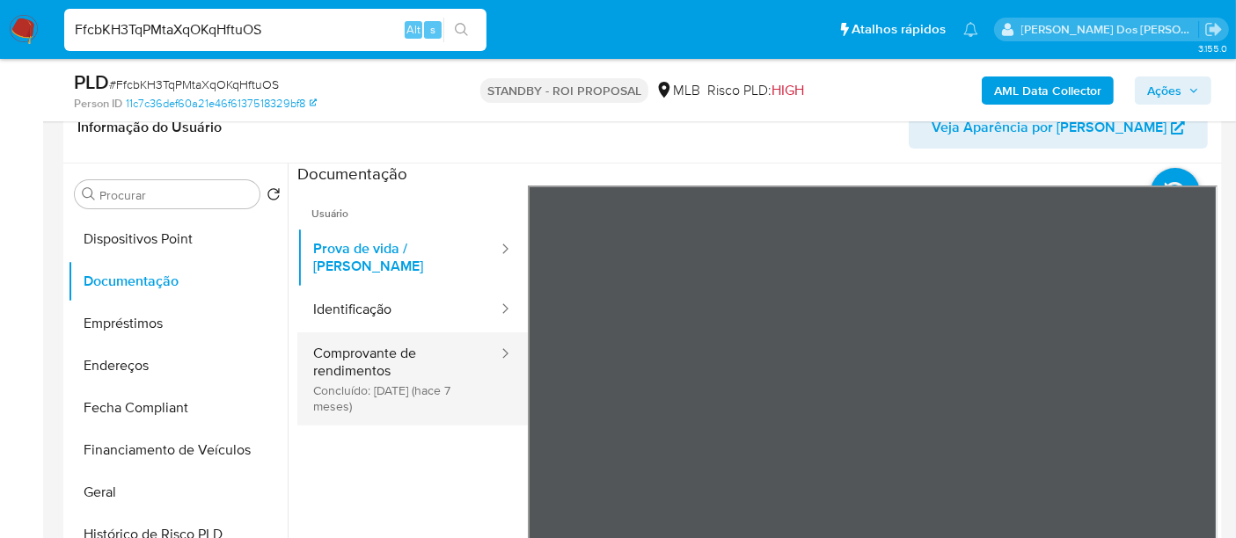
click at [326, 345] on button "Comprovante de rendimentos Concluído: 19/01/2025 (hace 7 meses)" at bounding box center [398, 379] width 202 height 93
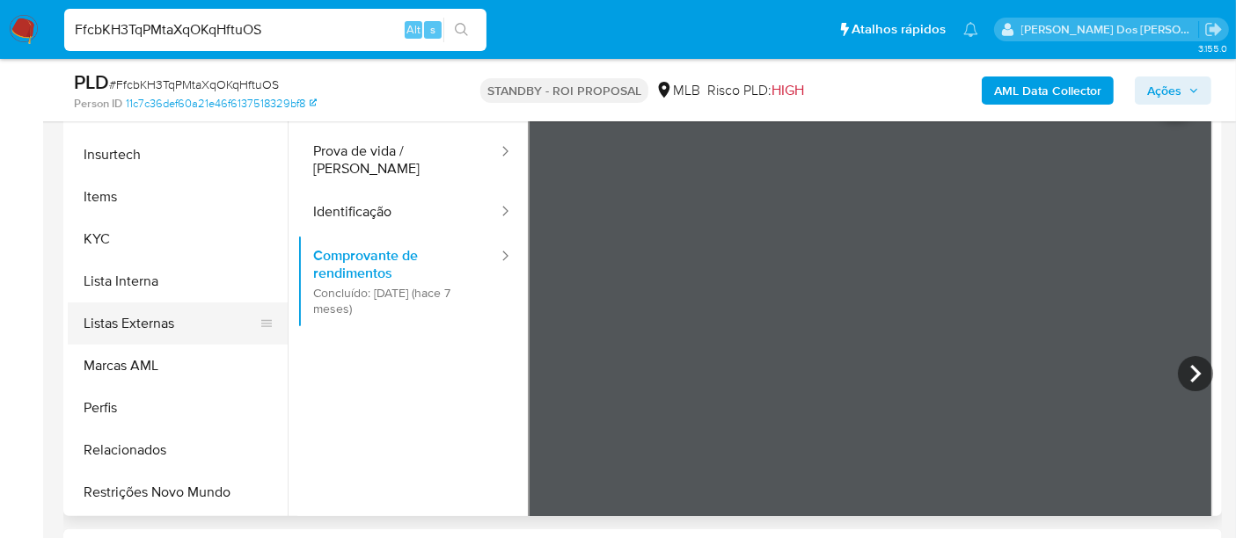
scroll to position [785, 0]
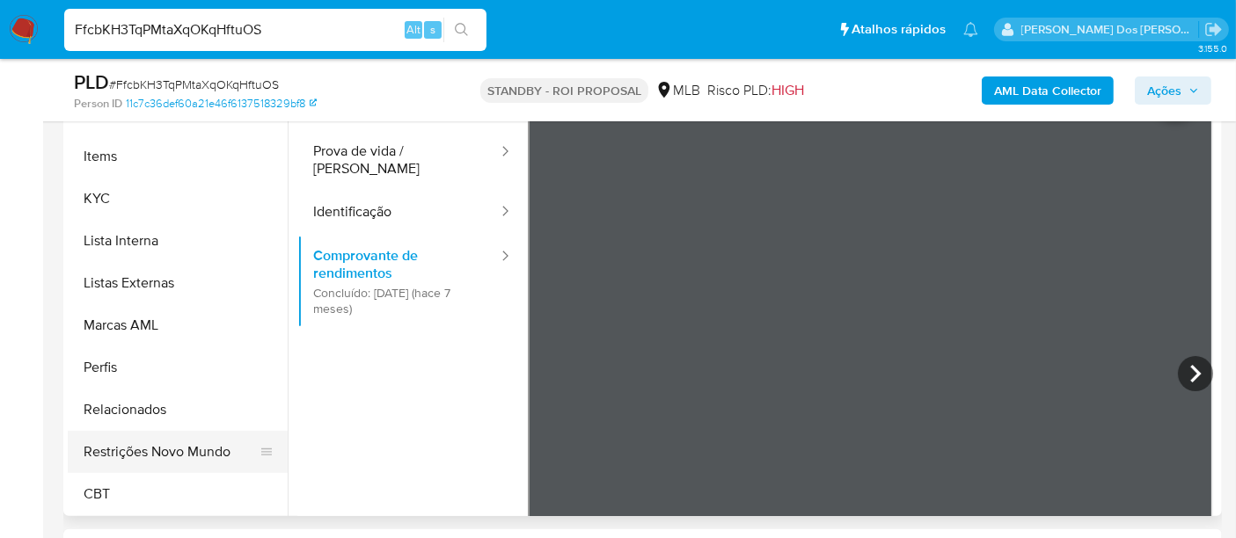
click at [177, 453] on button "Restrições Novo Mundo" at bounding box center [171, 452] width 206 height 42
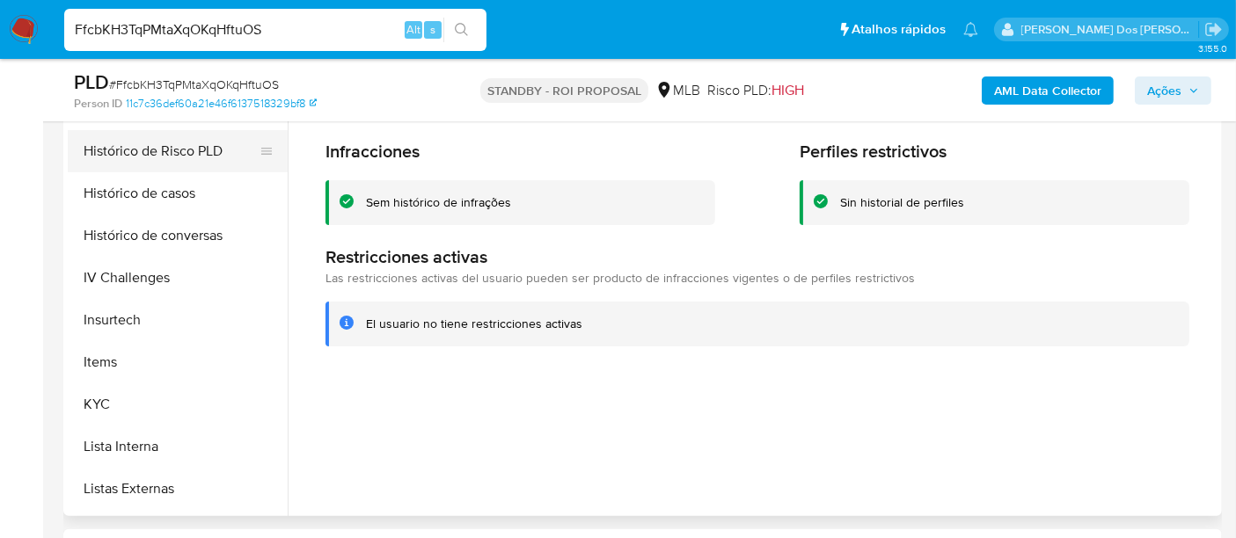
scroll to position [394, 0]
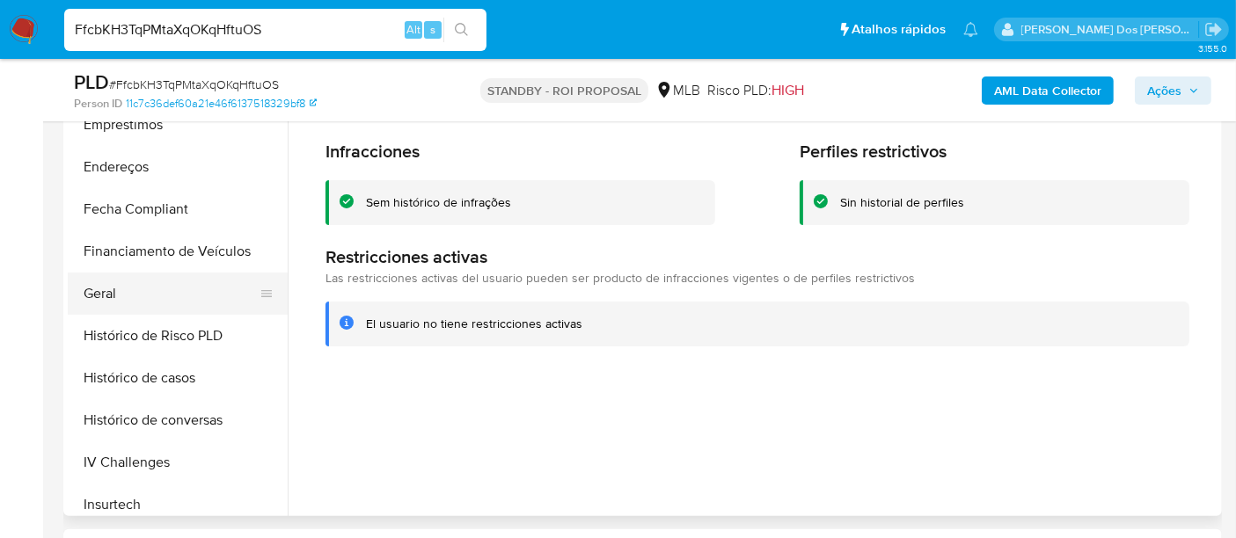
click at [104, 288] on button "Geral" at bounding box center [171, 294] width 206 height 42
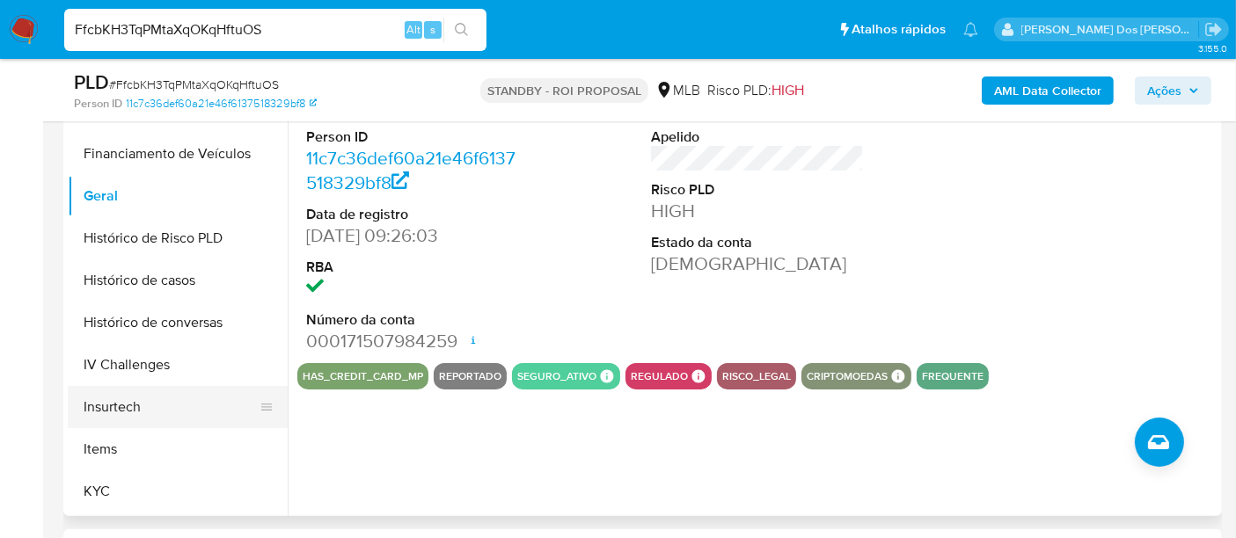
scroll to position [590, 0]
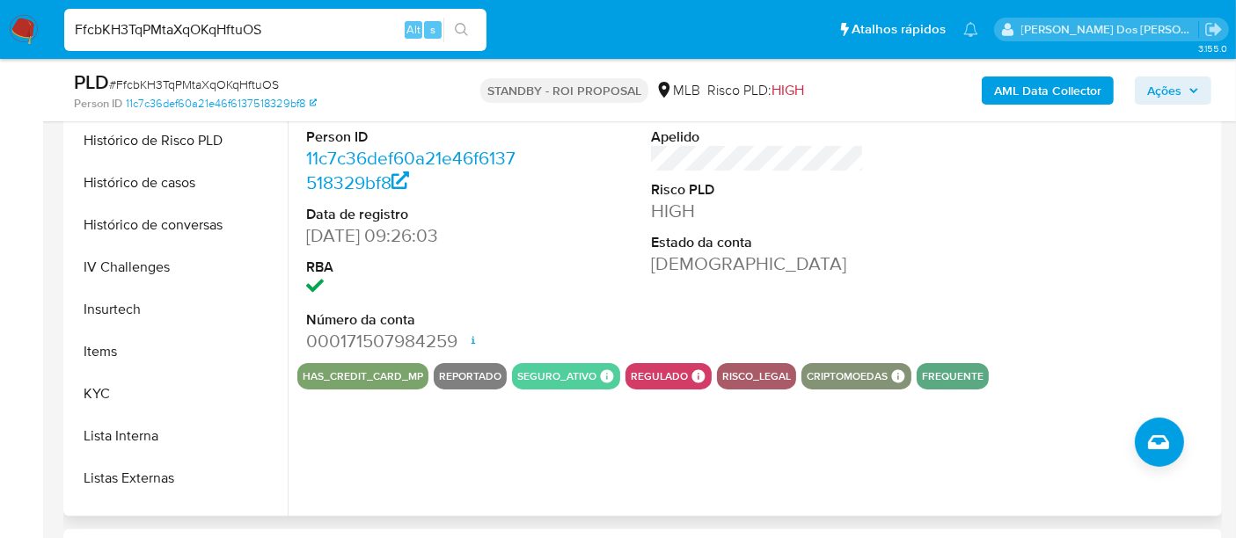
drag, startPoint x: 98, startPoint y: 396, endPoint x: 285, endPoint y: 345, distance: 194.2
click at [94, 396] on button "KYC" at bounding box center [178, 394] width 220 height 42
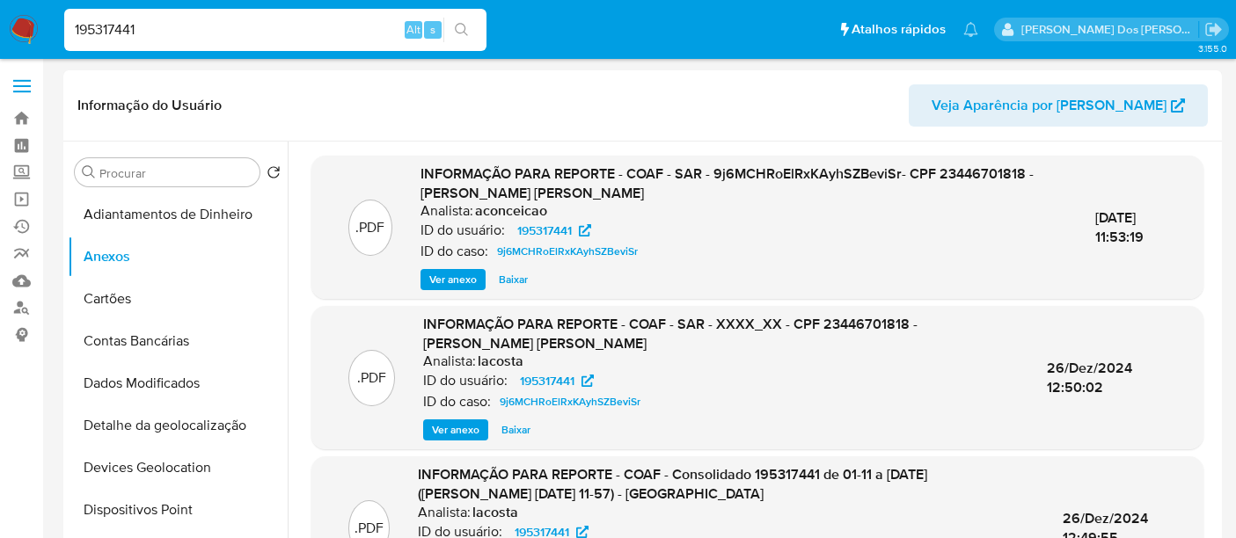
select select "10"
click at [33, 306] on link "Localizador de pessoas" at bounding box center [104, 308] width 209 height 27
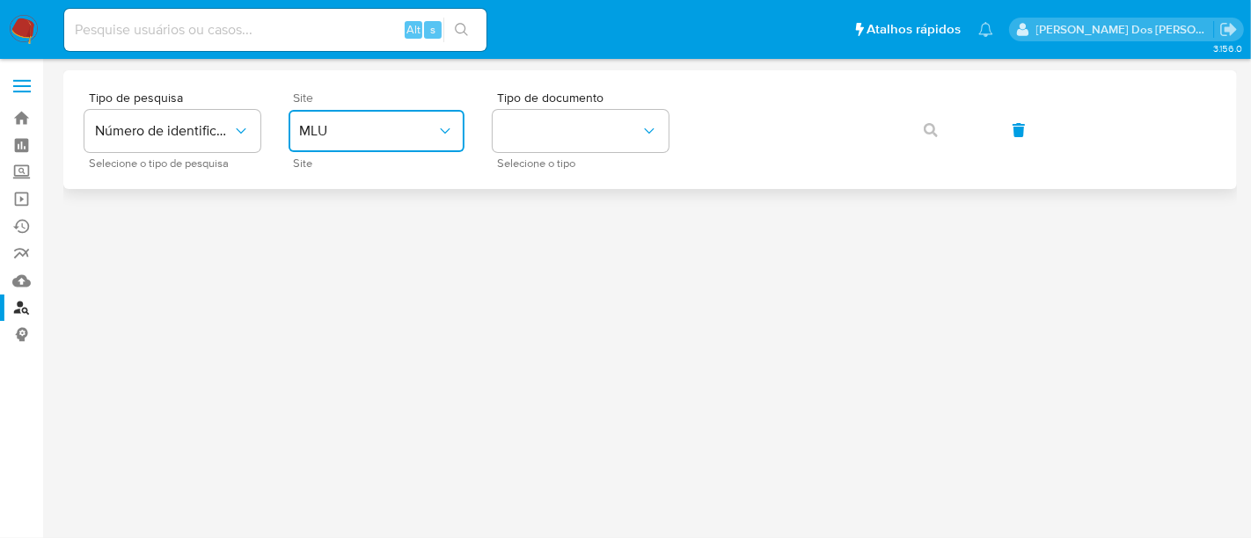
click at [452, 134] on icon "site_id" at bounding box center [445, 131] width 18 height 18
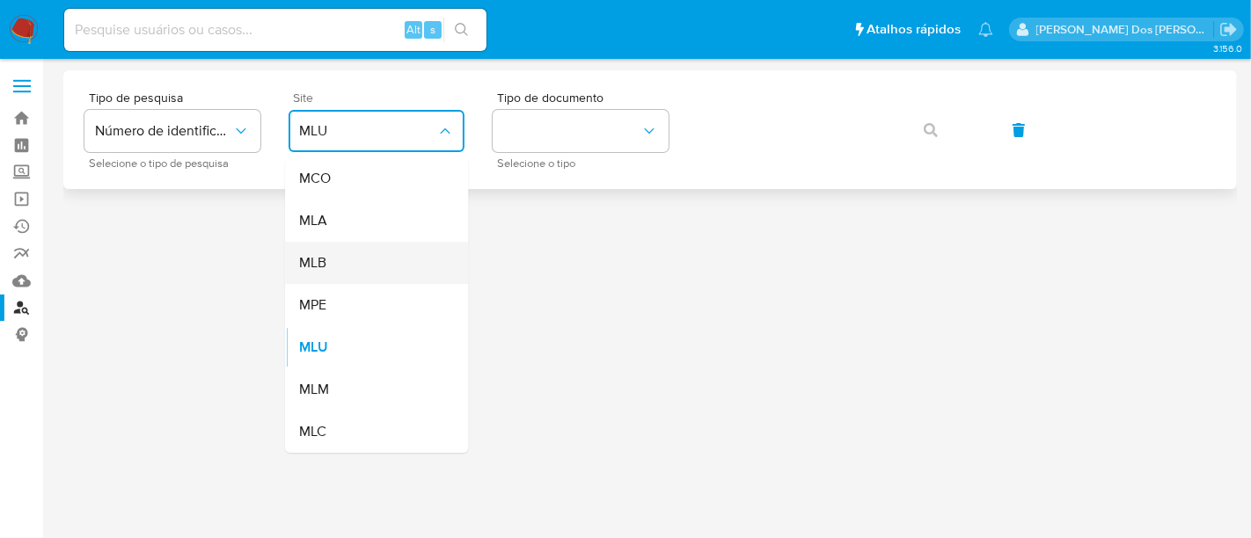
click at [377, 267] on div "MLB" at bounding box center [371, 263] width 144 height 42
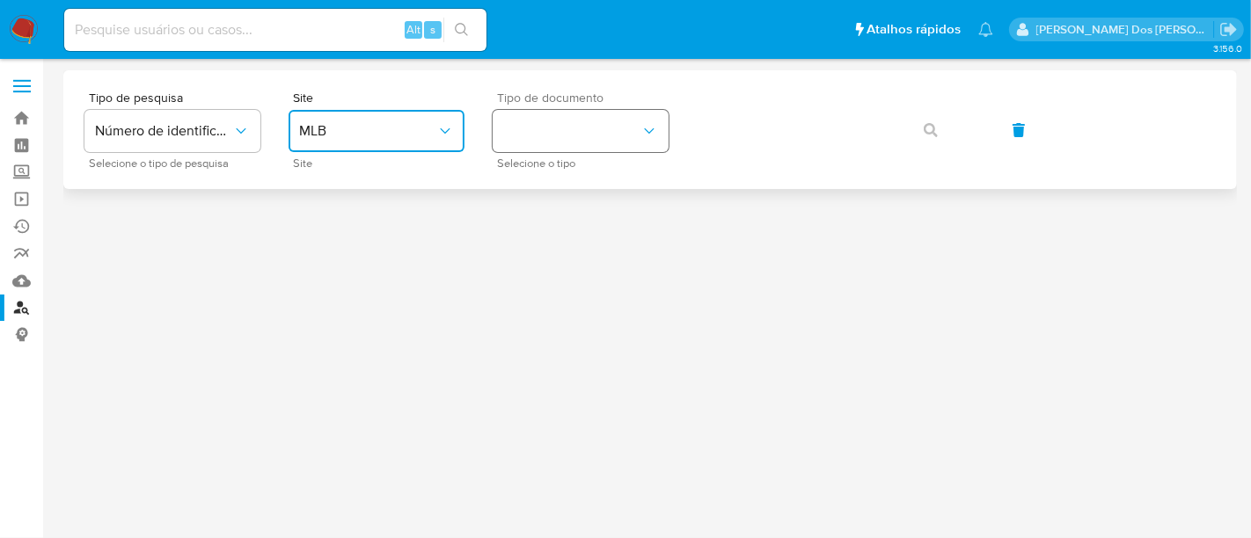
click at [566, 144] on button "identificationType" at bounding box center [581, 131] width 176 height 42
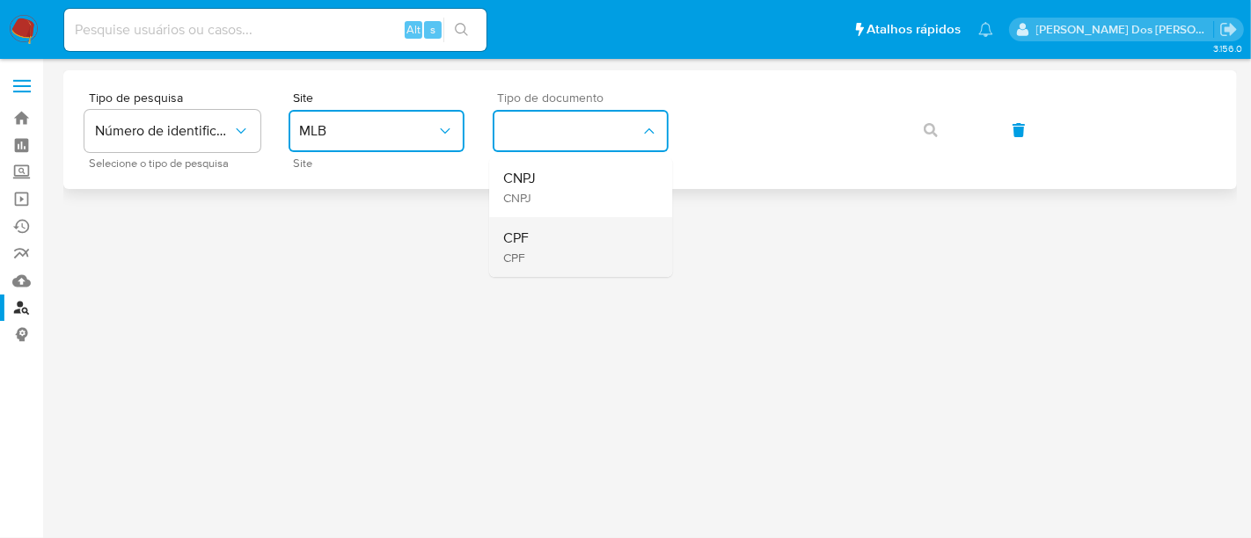
click at [535, 232] on div "CPF CPF" at bounding box center [575, 247] width 144 height 60
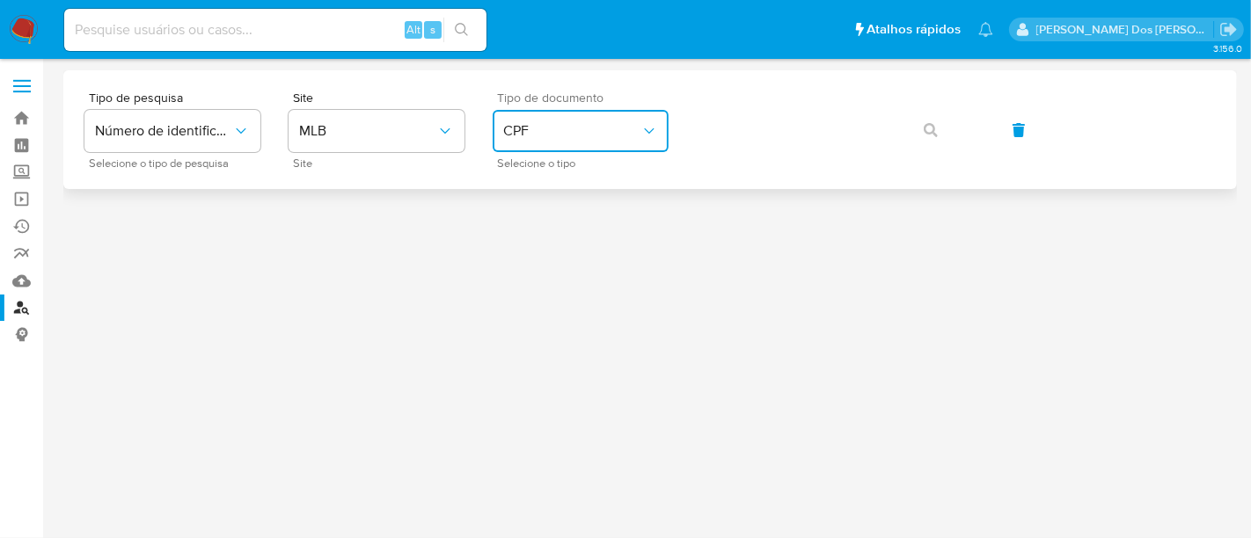
click at [561, 119] on button "CPF" at bounding box center [581, 131] width 176 height 42
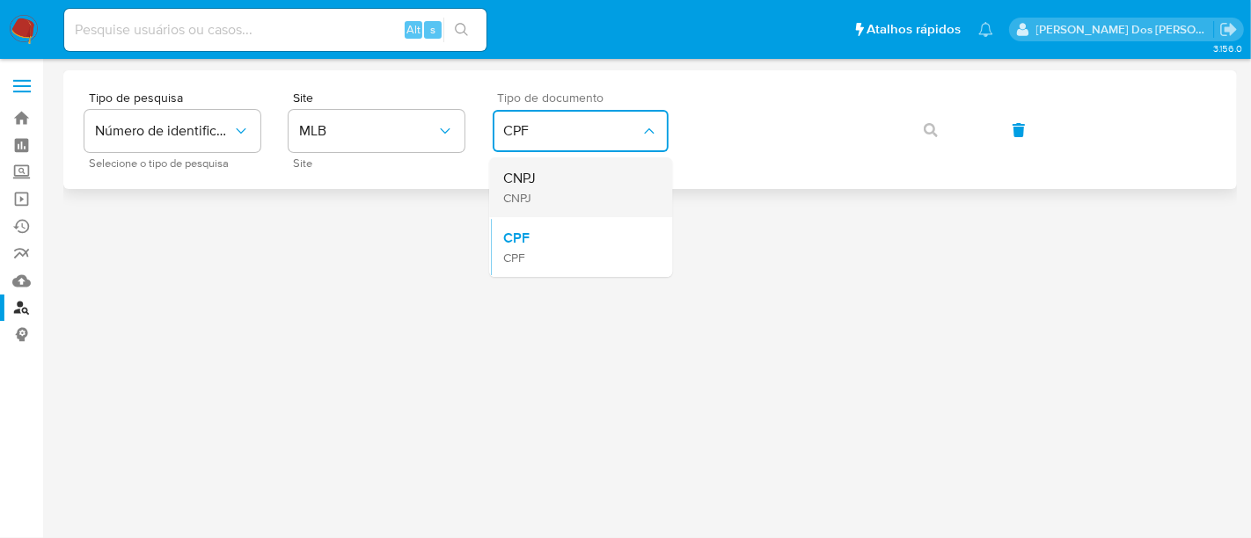
click at [560, 189] on div "CNPJ CNPJ" at bounding box center [575, 188] width 144 height 60
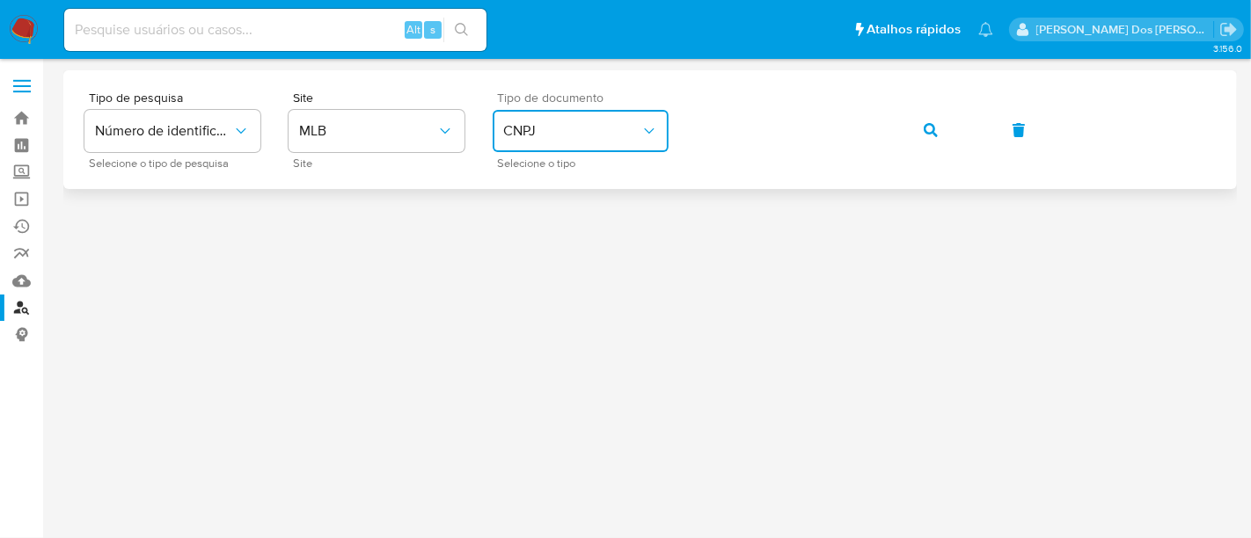
click at [938, 124] on button "button" at bounding box center [931, 130] width 60 height 42
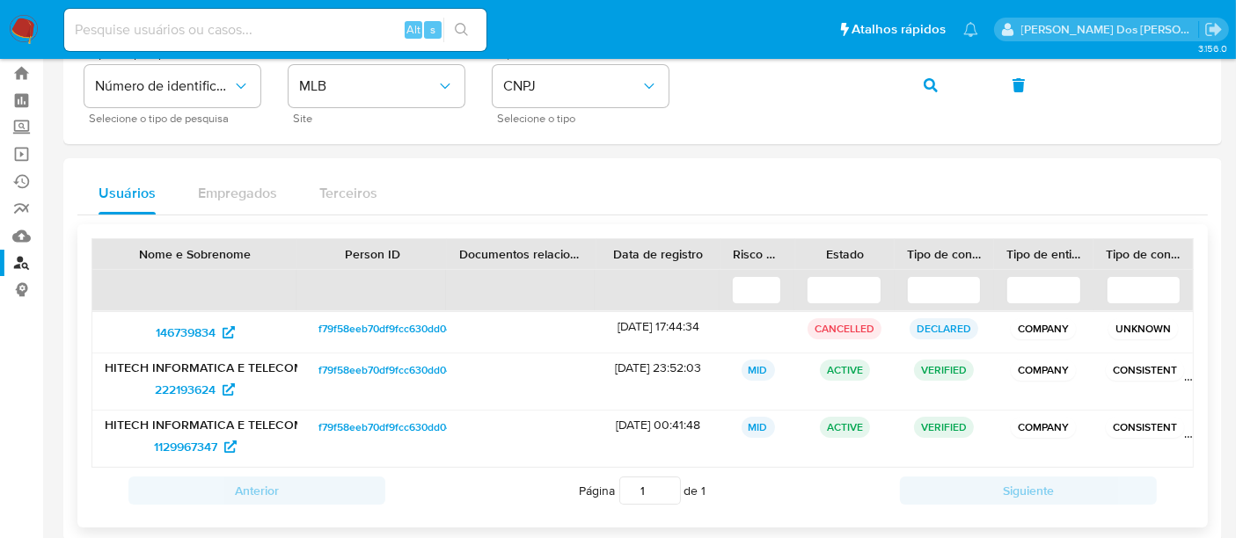
scroll to position [70, 0]
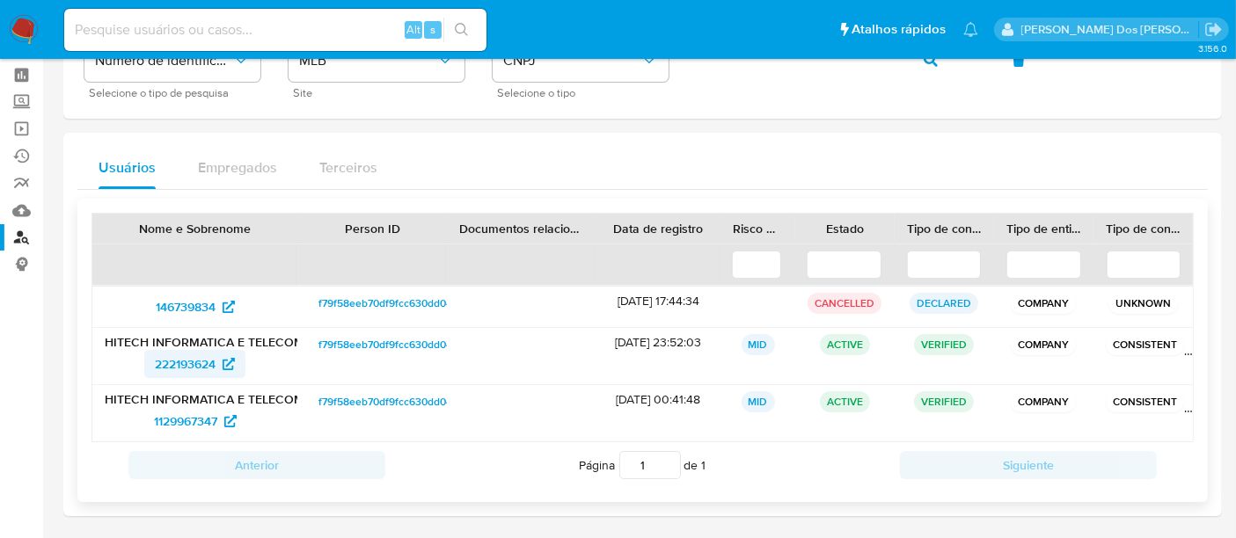
click at [166, 363] on span "222193624" at bounding box center [185, 364] width 61 height 28
click at [180, 418] on span "1129967347" at bounding box center [185, 421] width 63 height 28
click at [194, 27] on input at bounding box center [275, 29] width 422 height 23
paste input "KubapEWErcAchQXcYk9VHopa"
type input "KubapEWErcAchQXcYk9VHopa"
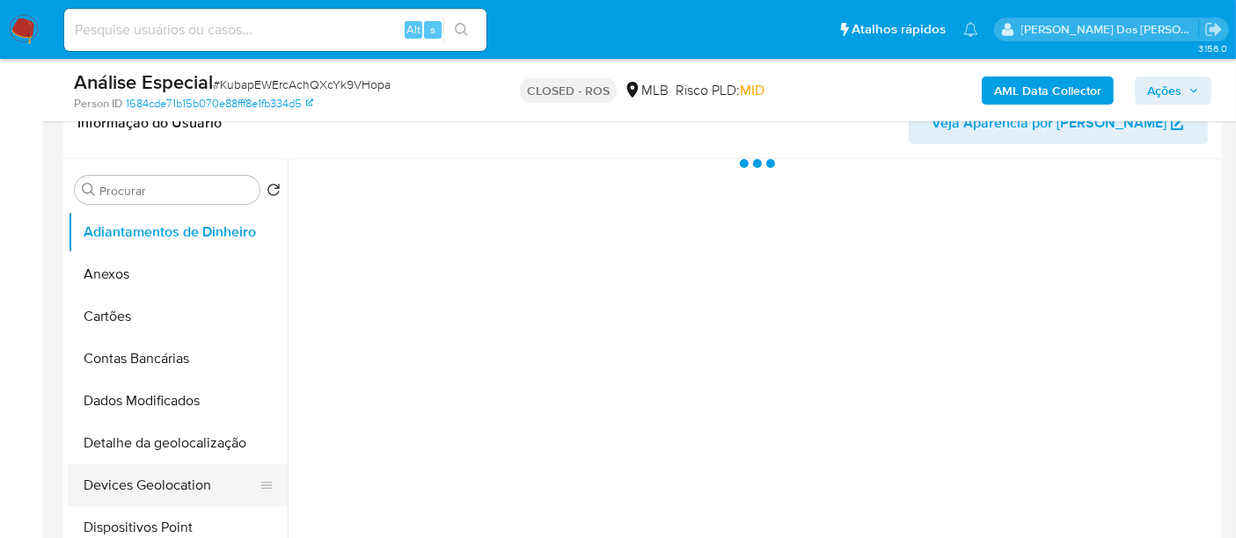
scroll to position [488, 0]
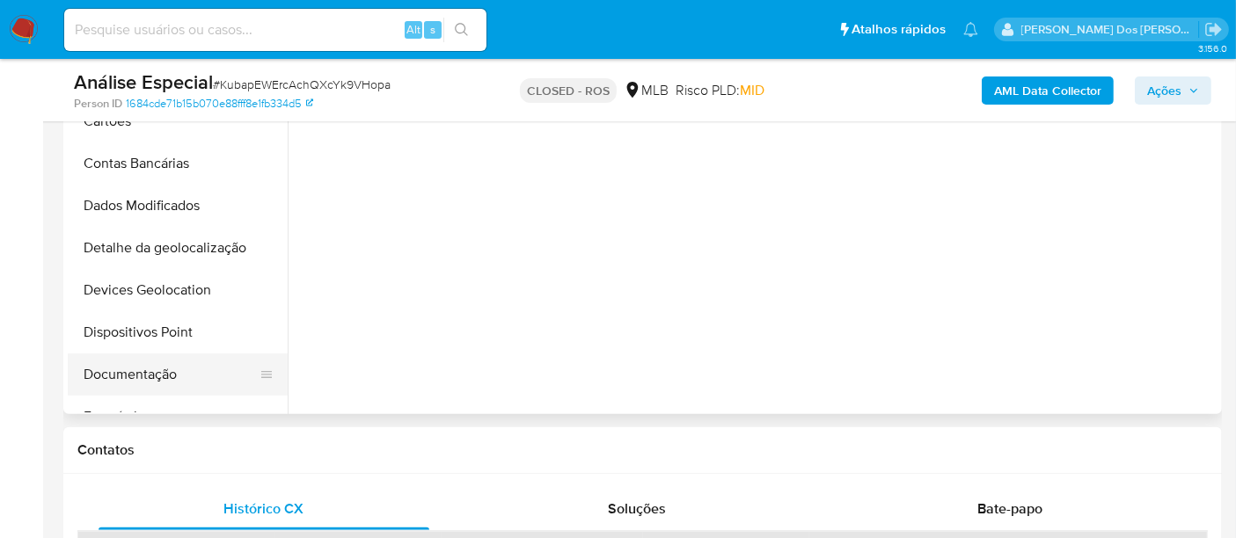
click at [135, 363] on button "Documentação" at bounding box center [171, 375] width 206 height 42
select select "10"
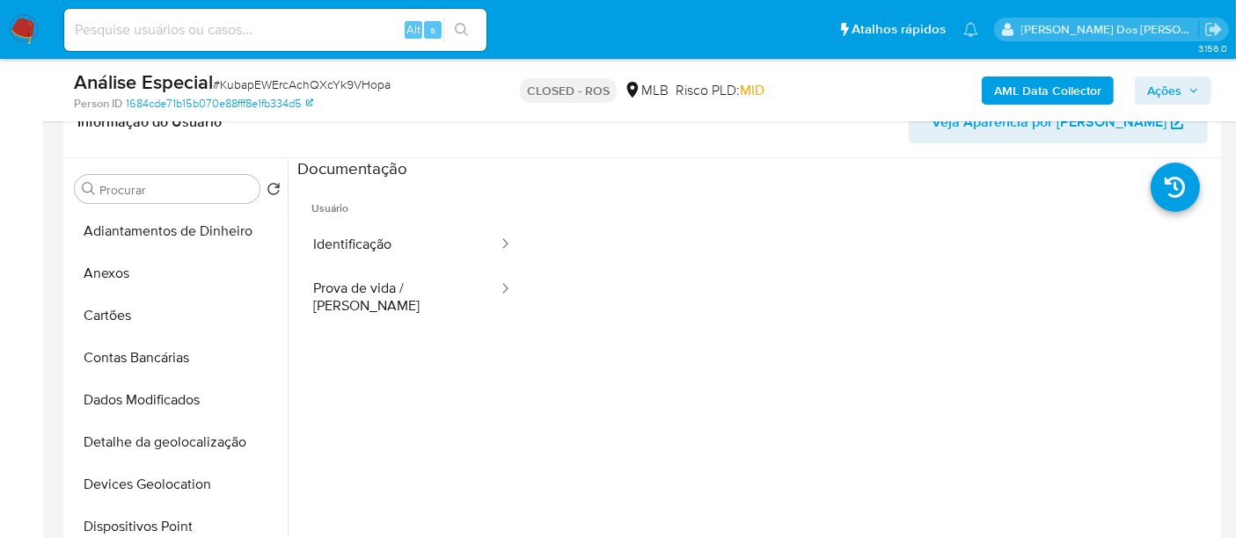
scroll to position [293, 0]
click at [360, 257] on button "Identificação" at bounding box center [398, 245] width 202 height 45
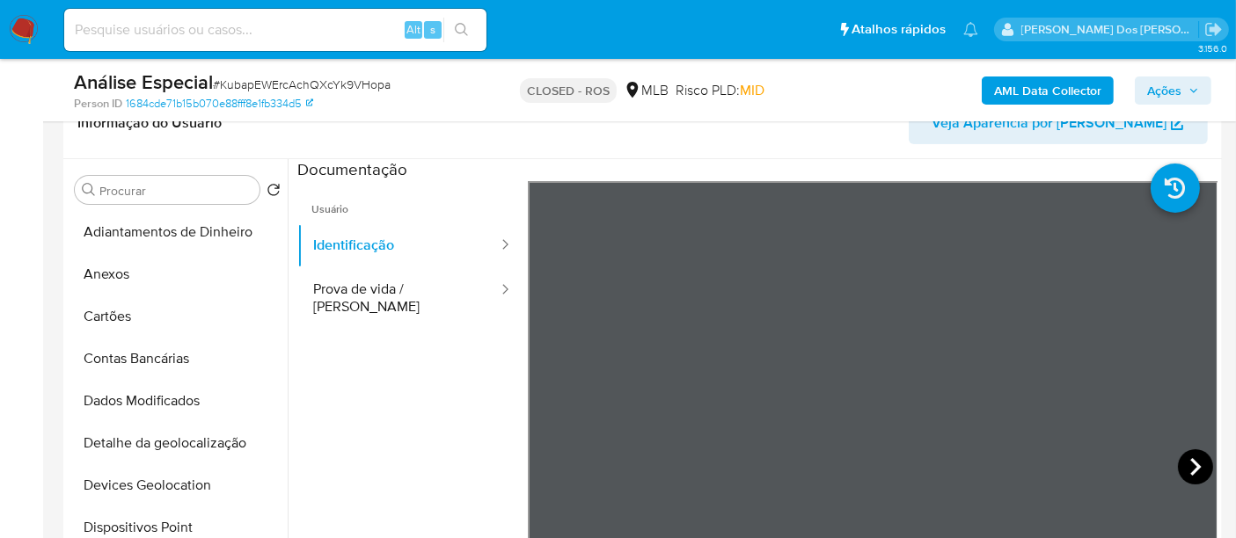
click at [1191, 458] on icon at bounding box center [1196, 467] width 11 height 18
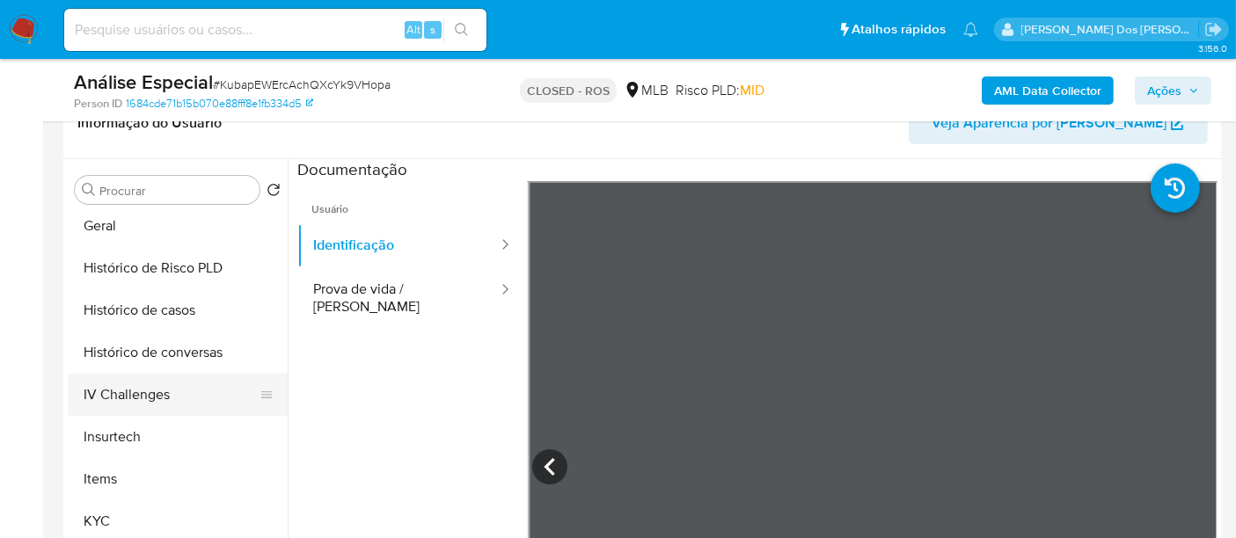
scroll to position [585, 0]
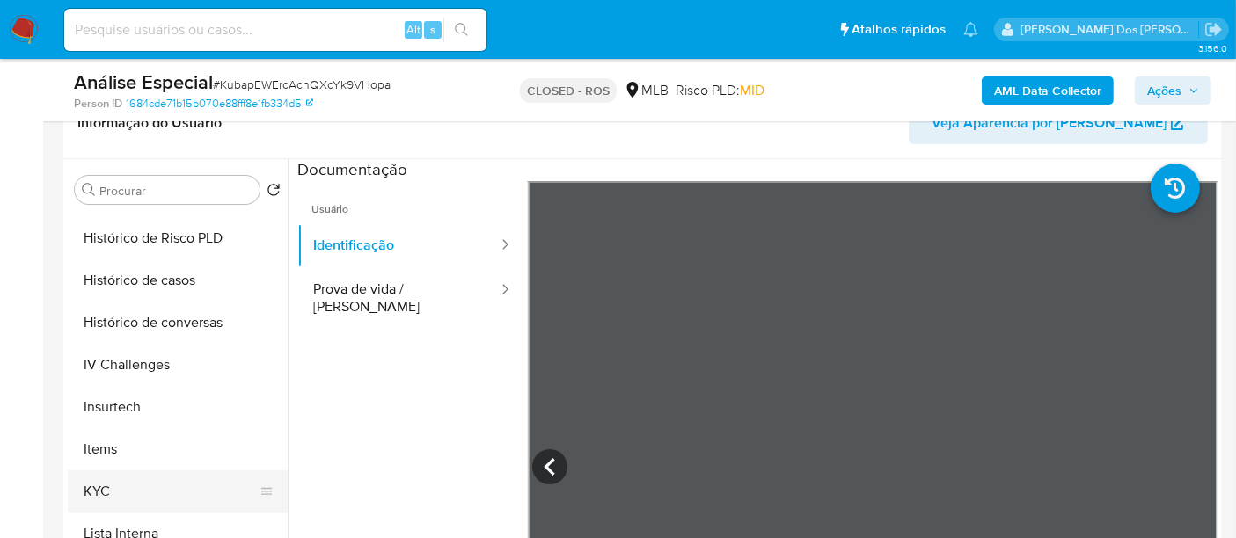
click at [98, 485] on button "KYC" at bounding box center [171, 492] width 206 height 42
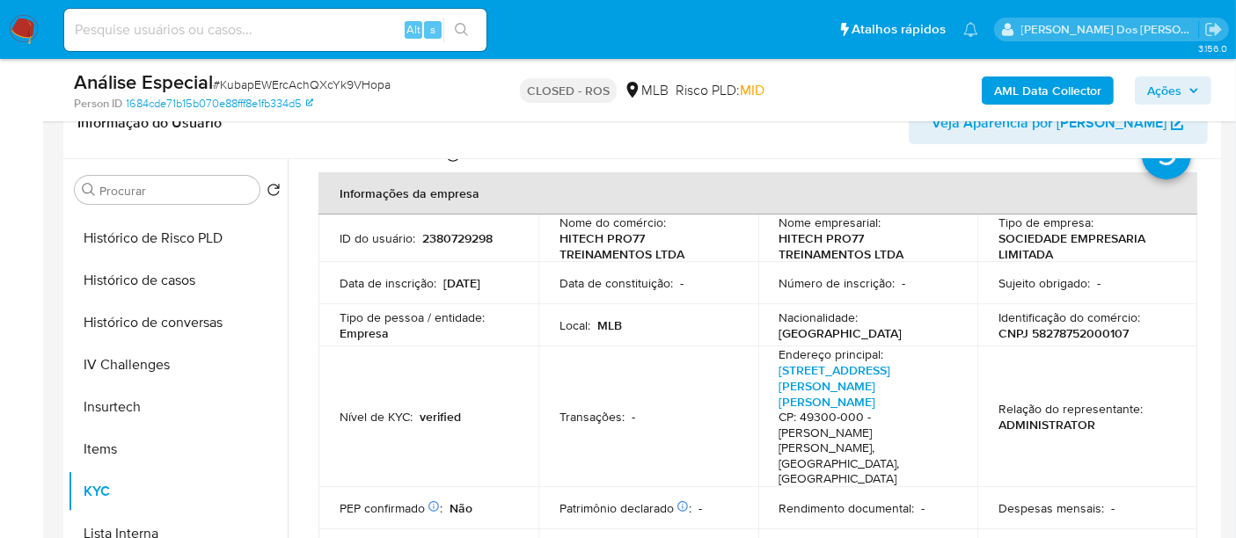
scroll to position [98, 0]
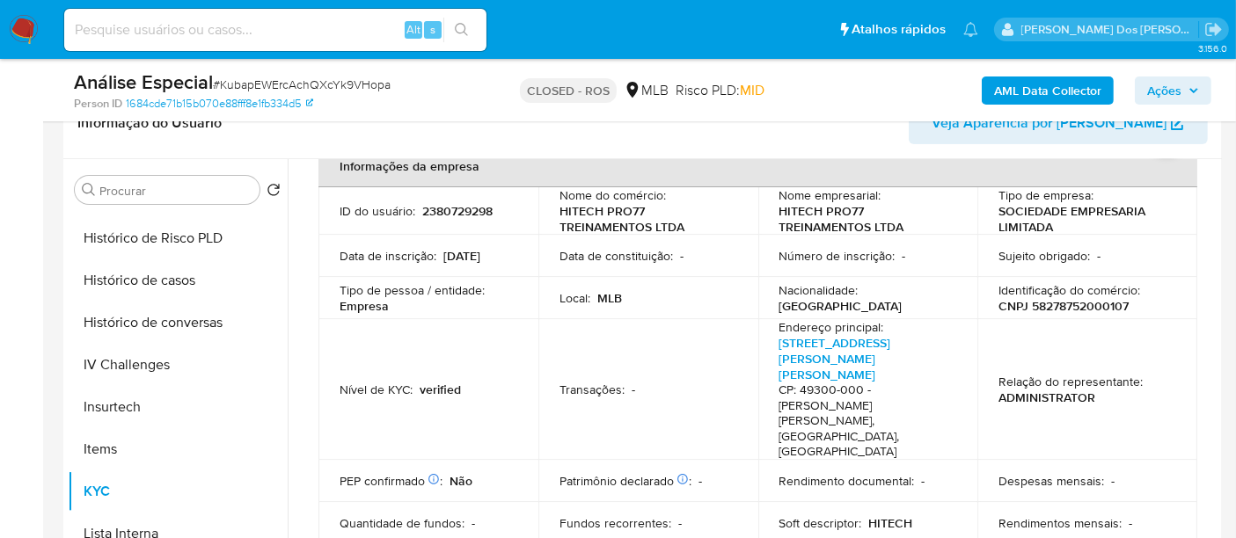
click at [1051, 308] on p "CNPJ 58278752000107" at bounding box center [1064, 306] width 130 height 16
copy p "58278752000107"
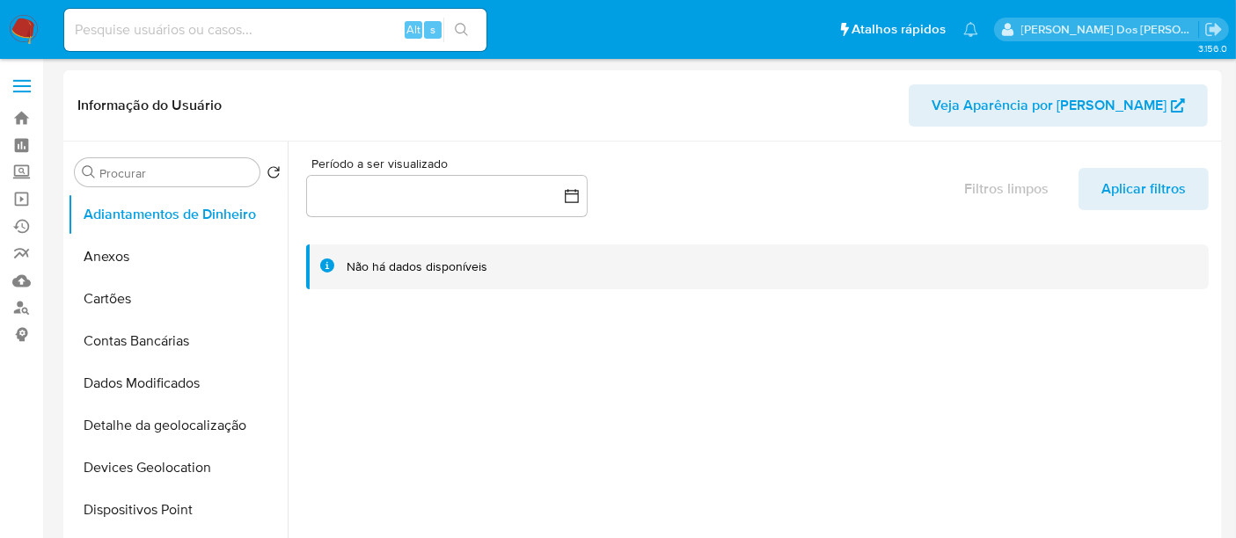
select select "10"
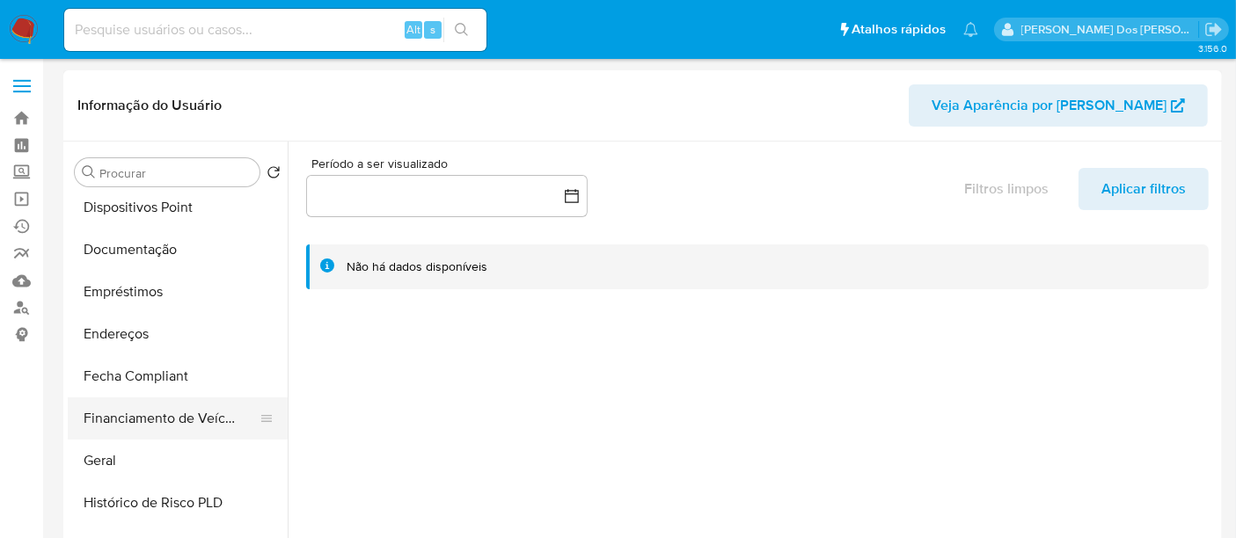
scroll to position [391, 0]
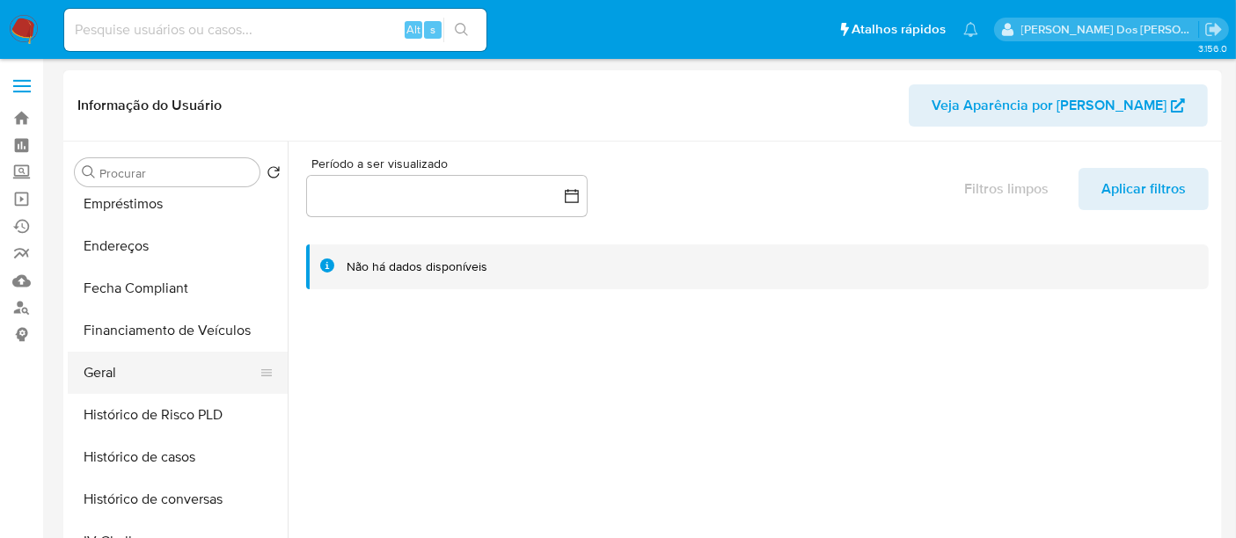
click at [109, 368] on button "Geral" at bounding box center [171, 373] width 206 height 42
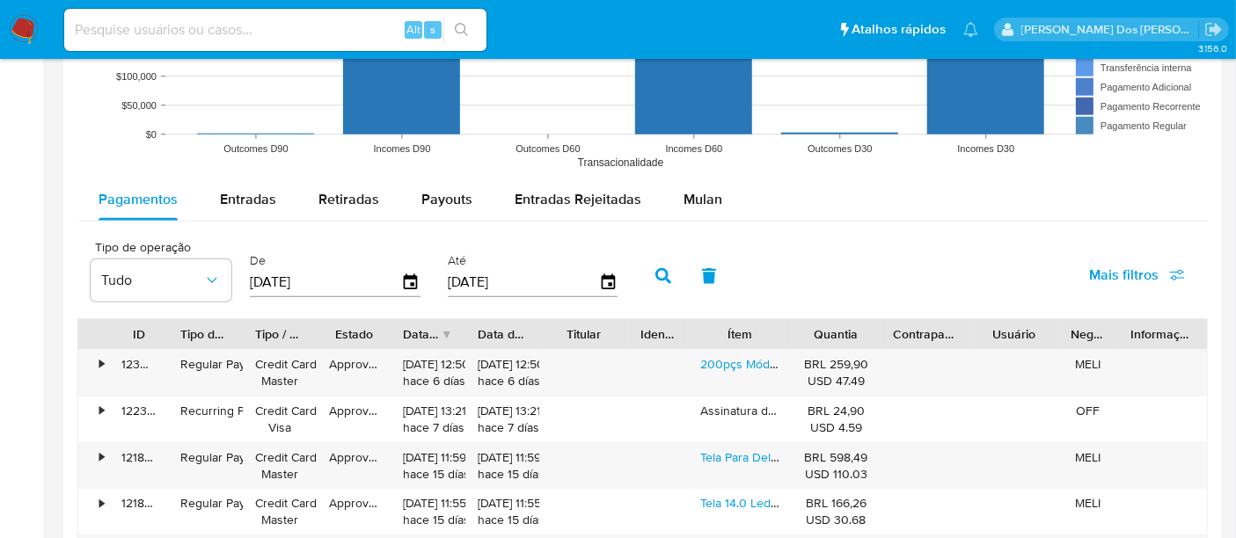
scroll to position [1564, 0]
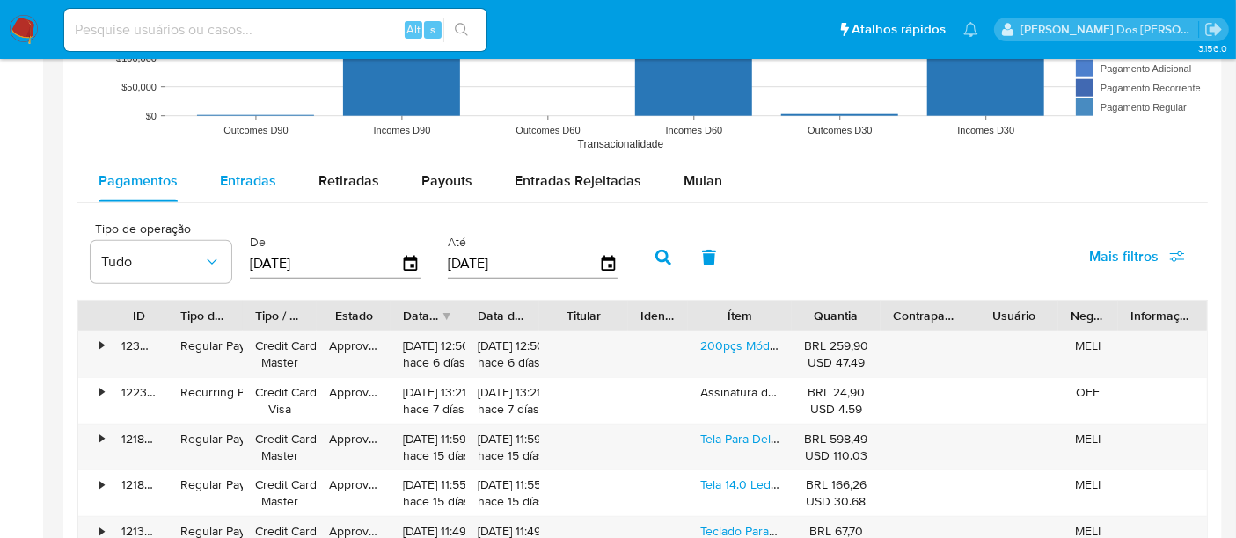
click at [253, 178] on span "Entradas" at bounding box center [248, 181] width 56 height 20
select select "10"
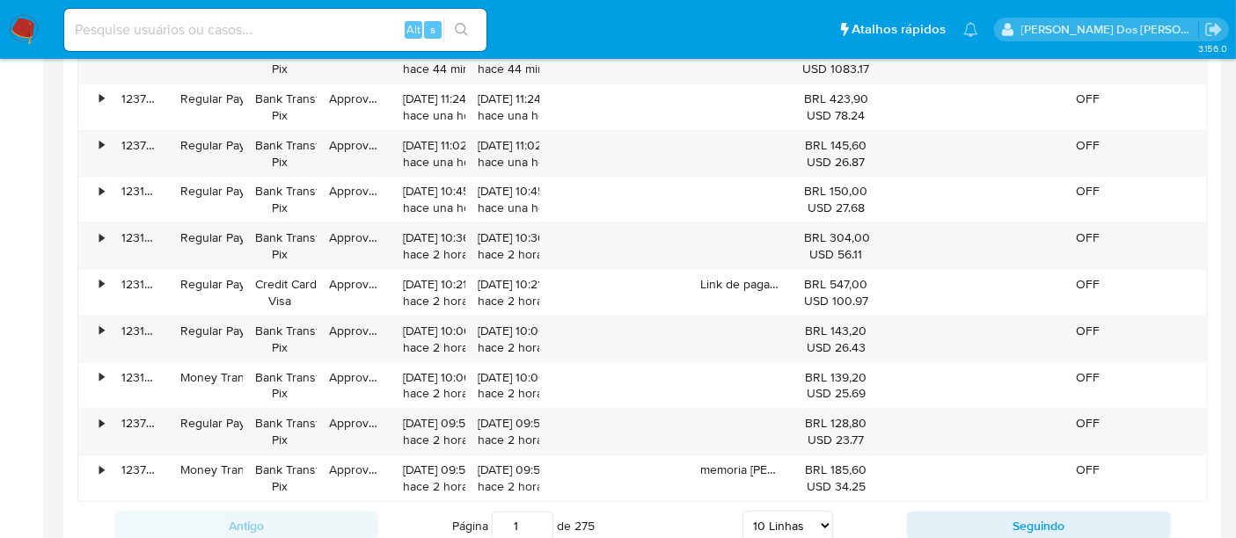
scroll to position [1955, 0]
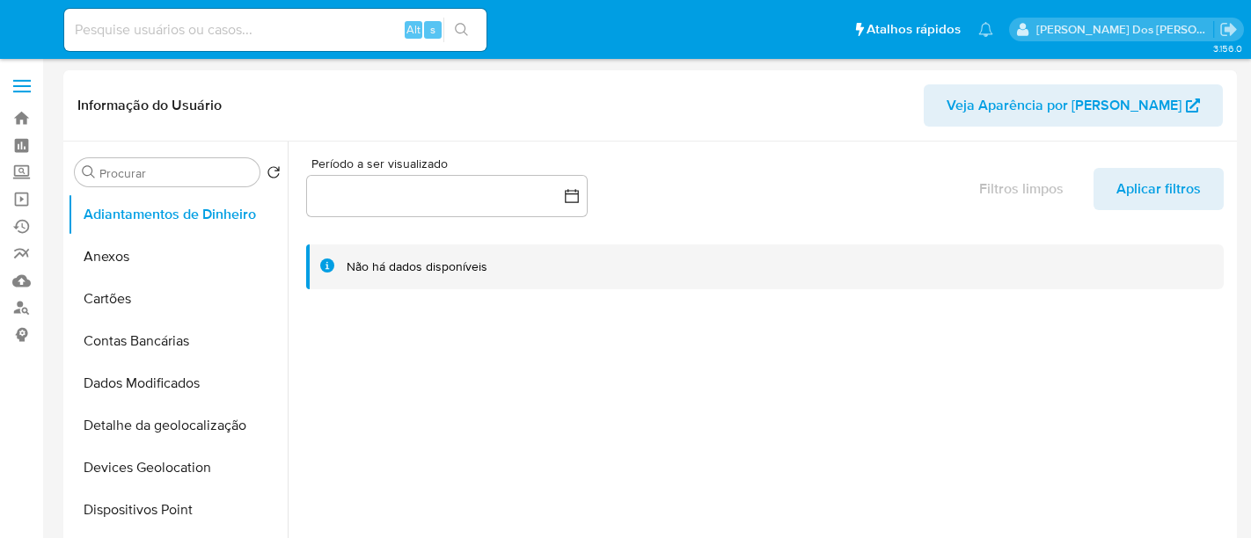
select select "10"
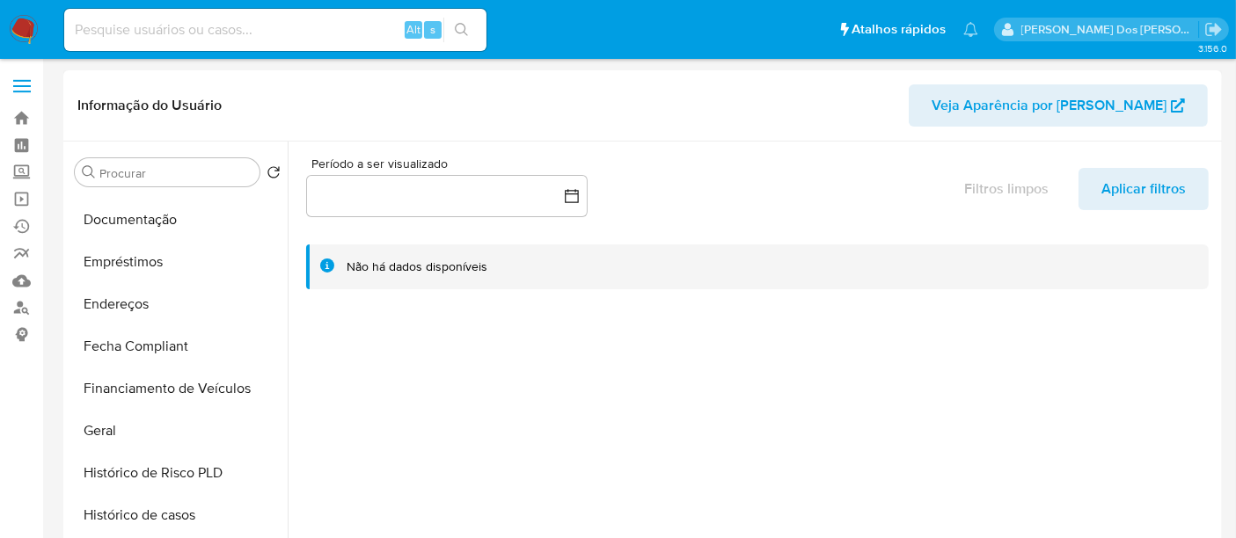
scroll to position [391, 0]
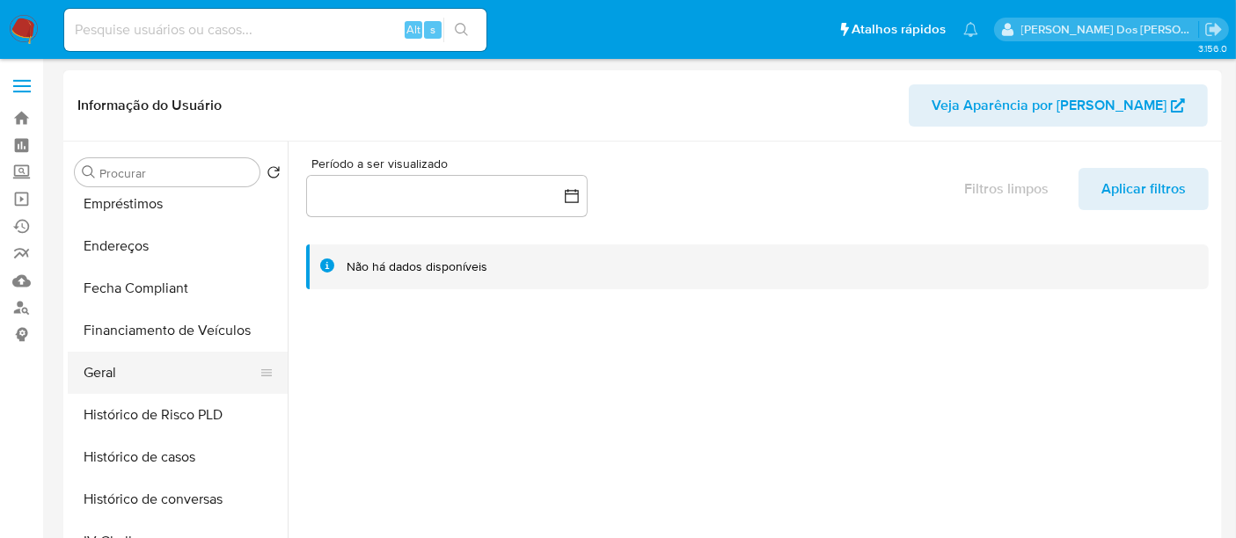
click at [103, 376] on button "Geral" at bounding box center [171, 373] width 206 height 42
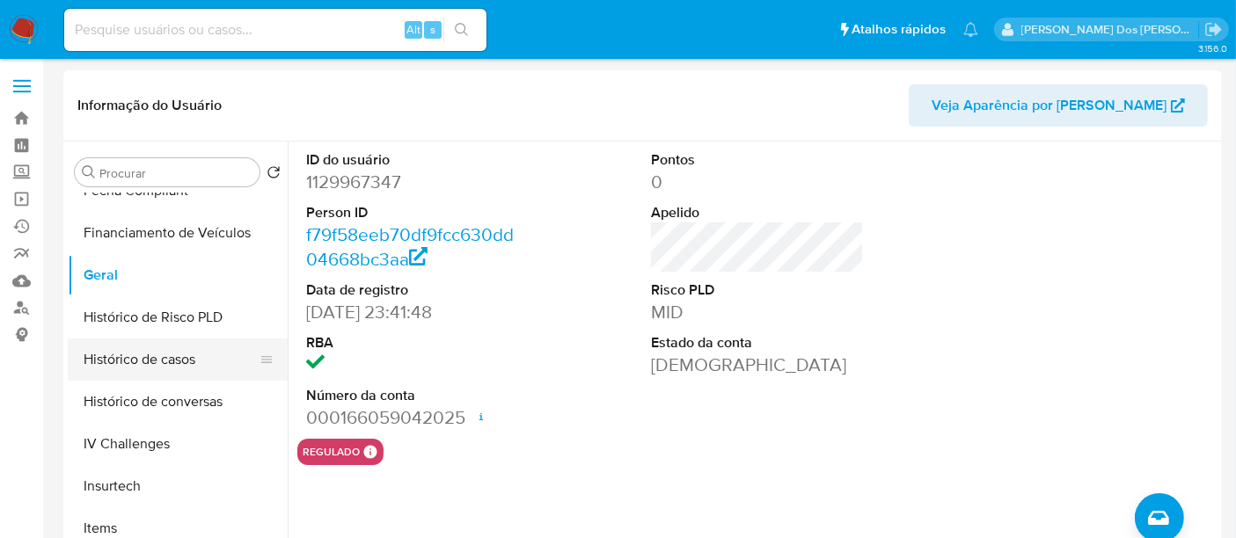
scroll to position [293, 0]
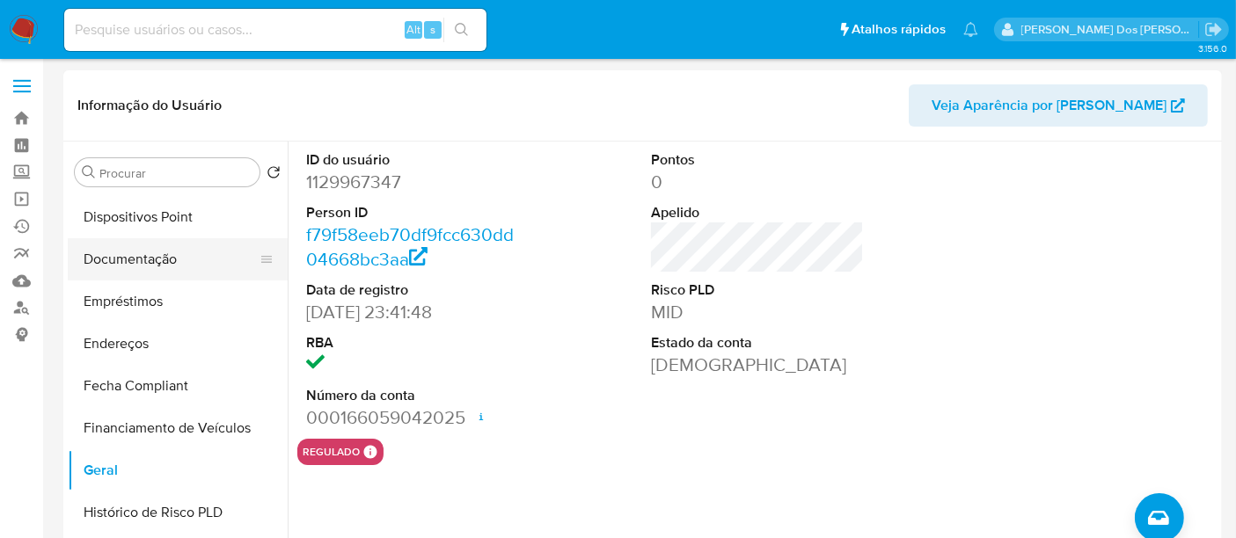
click at [154, 255] on button "Documentação" at bounding box center [171, 259] width 206 height 42
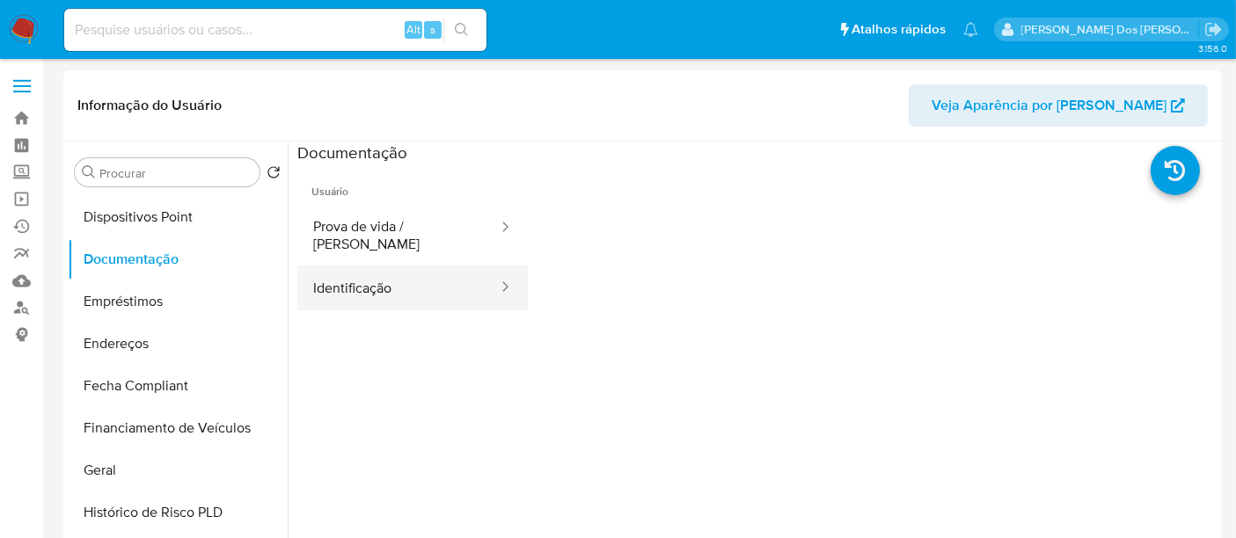
click at [377, 279] on button "Identificação" at bounding box center [398, 288] width 202 height 45
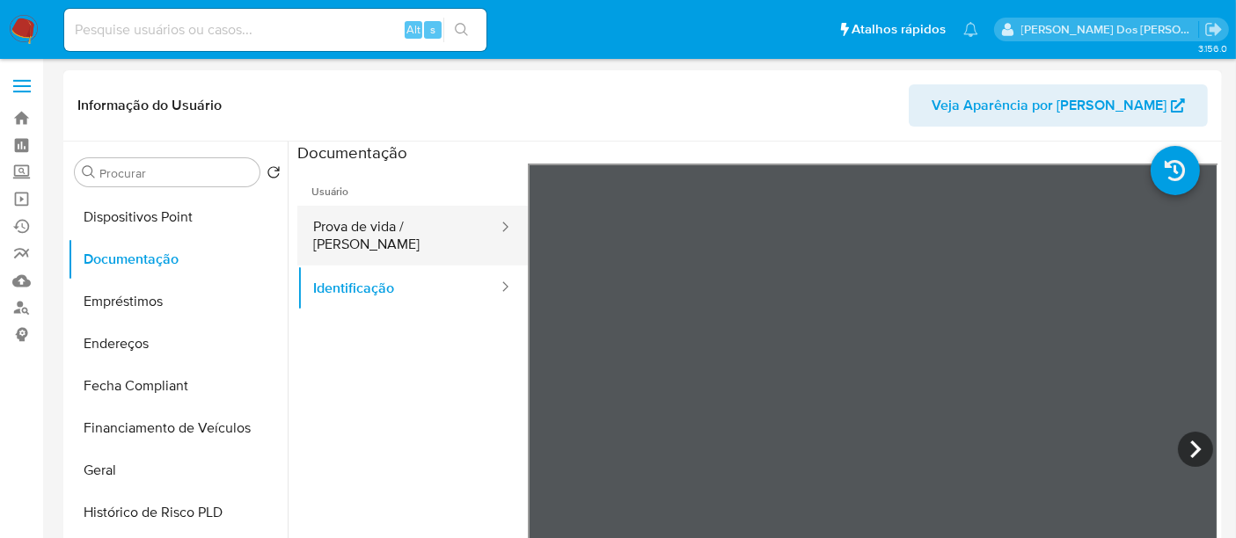
click at [354, 237] on button "Prova de vida / [PERSON_NAME]" at bounding box center [398, 236] width 202 height 60
